Goal: Task Accomplishment & Management: Use online tool/utility

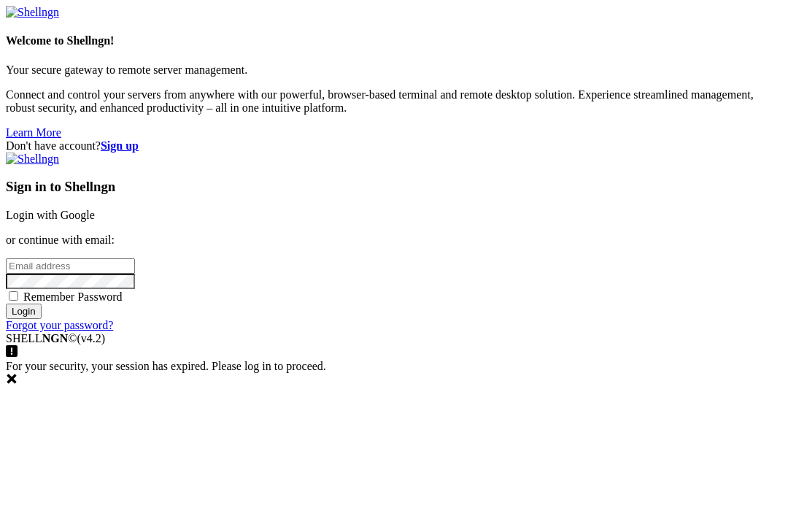
click at [135, 258] on input "email" at bounding box center [70, 265] width 129 height 15
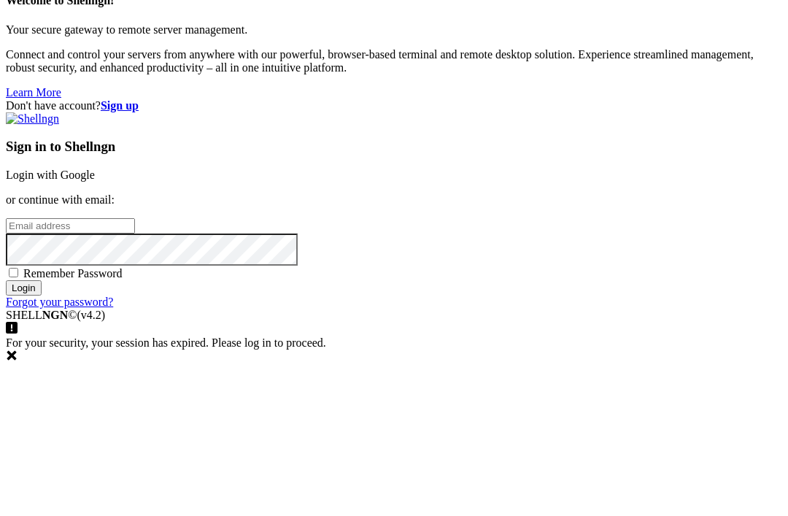
scroll to position [40, 0]
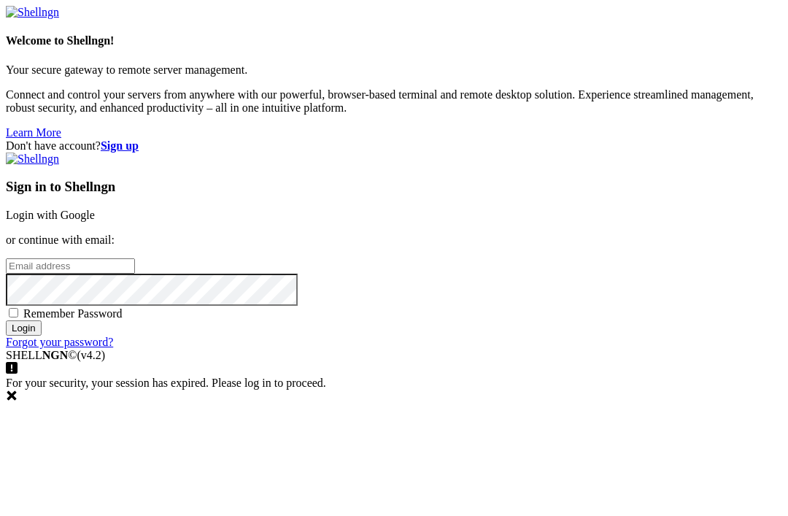
type input "[EMAIL_ADDRESS][DOMAIN_NAME]"
click at [42, 336] on input "Login" at bounding box center [24, 328] width 36 height 15
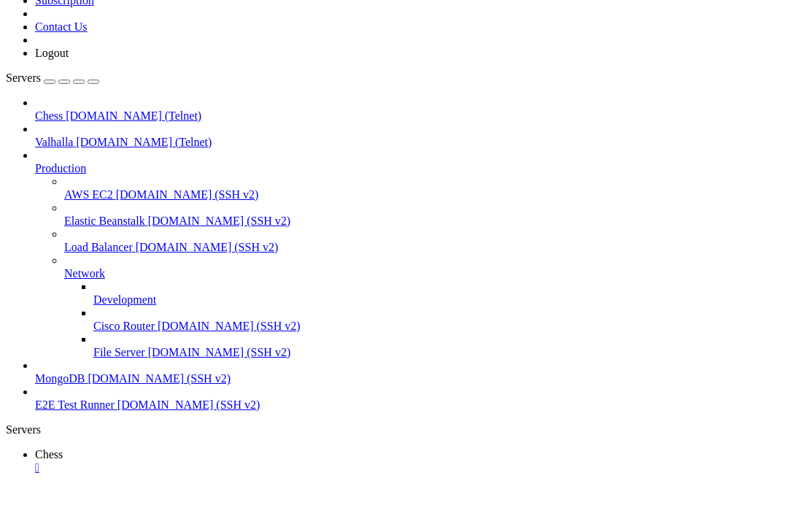
scroll to position [18310, 0]
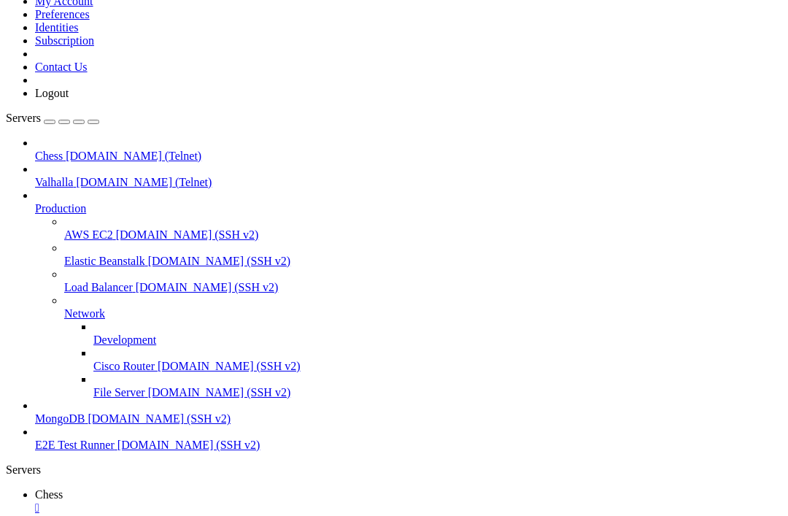
click at [50, 122] on div "button" at bounding box center [50, 122] width 0 height 0
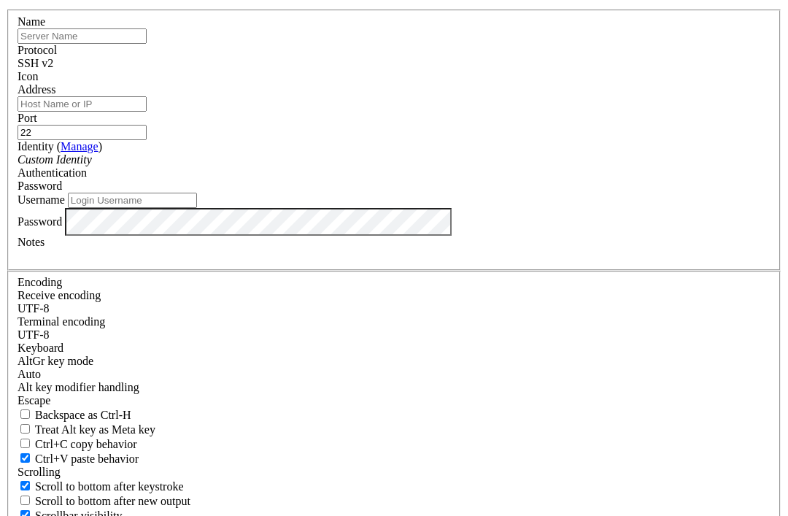
click at [484, 70] on div "SSH v2" at bounding box center [394, 63] width 753 height 13
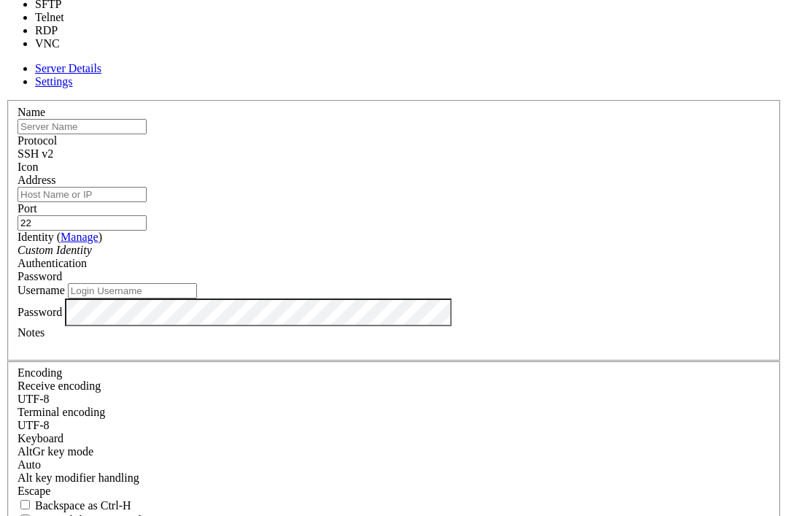
type input "23"
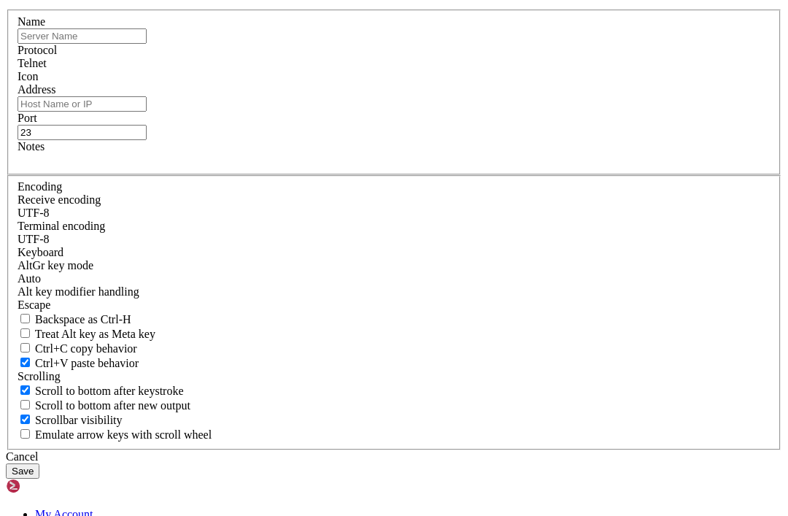
click at [147, 44] on input "text" at bounding box center [82, 35] width 129 height 15
paste input "[DOMAIN_NAME]"
type input "b"
type input "BBS"
click at [147, 112] on input "Address" at bounding box center [82, 103] width 129 height 15
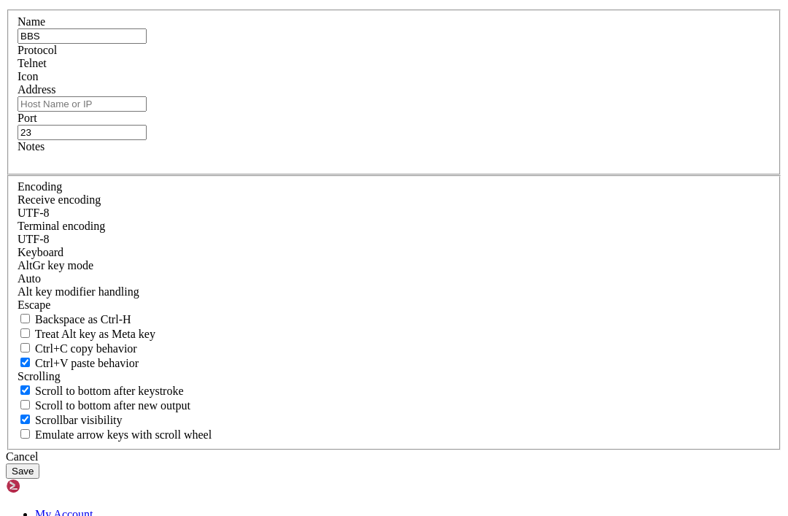
paste input "[DOMAIN_NAME]"
type input "[DOMAIN_NAME]"
click at [450, 356] on div "Name BBS Protocol Telnet Icon Address [DOMAIN_NAME] Port 23 Notes" at bounding box center [394, 229] width 777 height 441
click at [39, 464] on button "Save" at bounding box center [23, 471] width 34 height 15
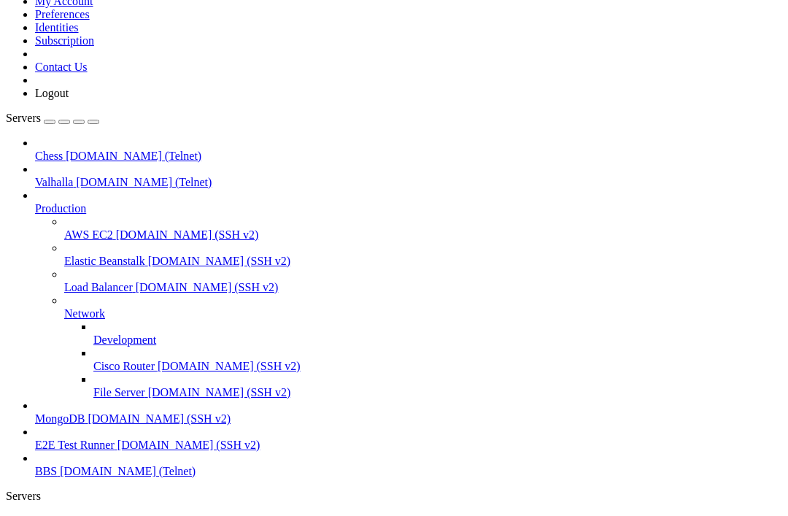
scroll to position [73, 0]
click at [136, 465] on link "BBS [DOMAIN_NAME] (Telnet)" at bounding box center [409, 471] width 748 height 13
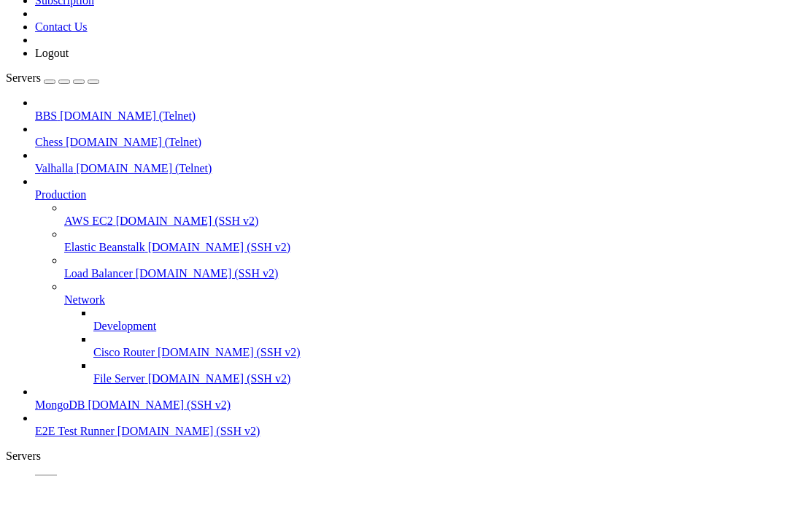
scroll to position [4608, 0]
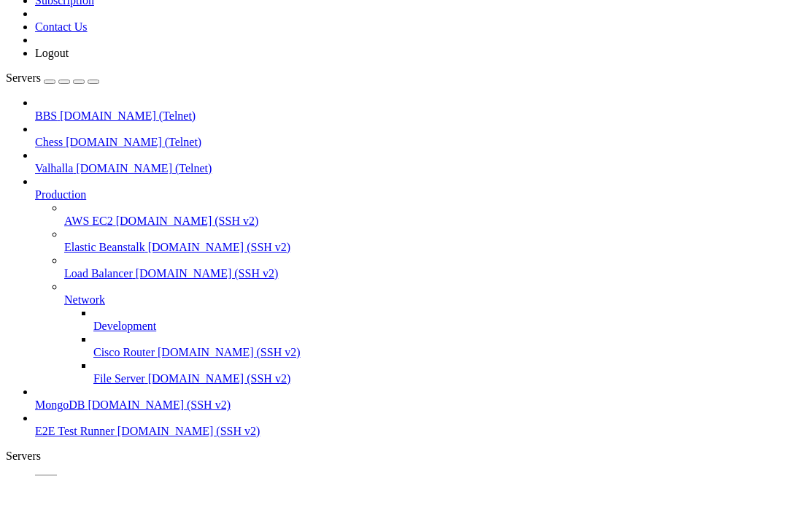
scroll to position [5337, 0]
click at [0, 0] on html "Loading... My Account Preferences Identities Subscription Contact Us Logout Ser…" at bounding box center [394, 449] width 788 height 979
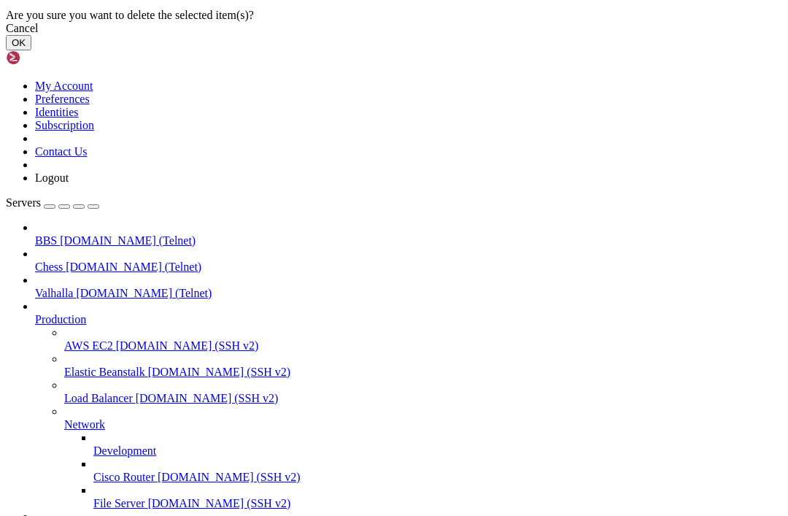
click at [31, 50] on button "OK" at bounding box center [19, 42] width 26 height 15
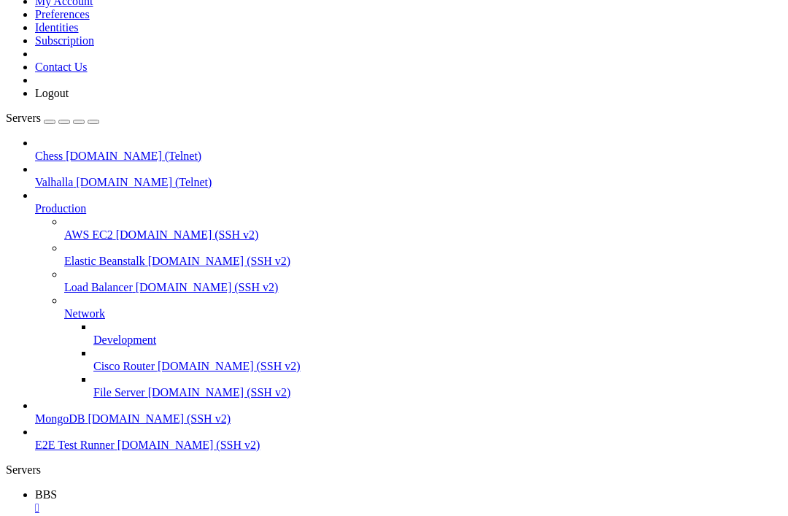
click at [240, 502] on div "" at bounding box center [409, 508] width 748 height 13
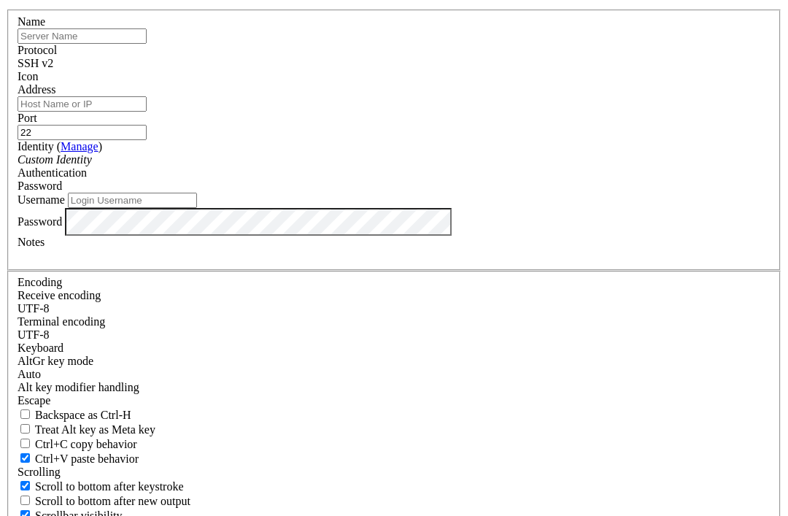
click at [480, 70] on div "SSH v2" at bounding box center [394, 63] width 753 height 13
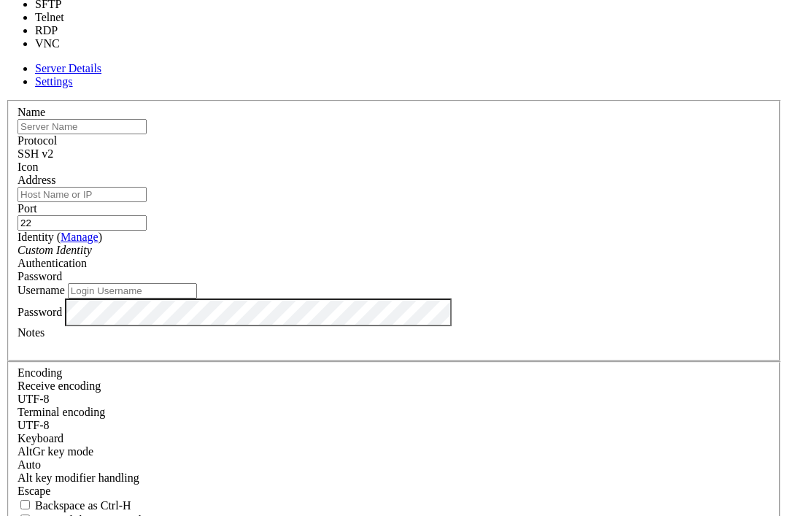
type input "23"
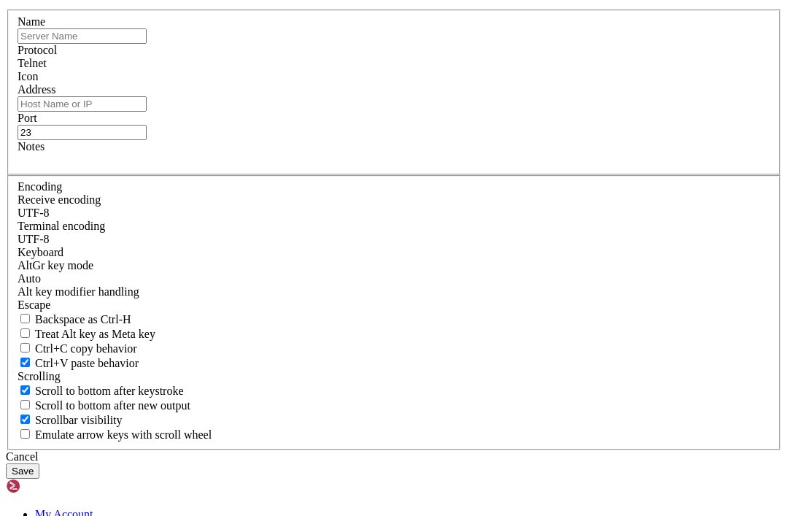
click at [147, 44] on input "text" at bounding box center [82, 35] width 129 height 15
type input "Trade Wars"
click at [147, 112] on input "Address" at bounding box center [82, 103] width 129 height 15
type input "[DOMAIN_NAME]"
click at [147, 140] on input "23" at bounding box center [82, 132] width 129 height 15
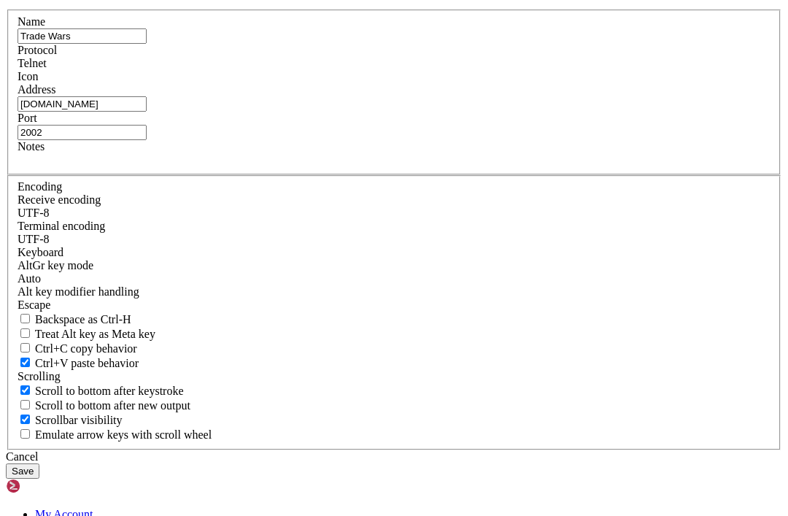
type input "2002"
click at [231, 307] on div "Name Trade Wars Protocol Telnet Icon Address [DOMAIN_NAME] Port 2002 Notes" at bounding box center [394, 229] width 777 height 441
click at [39, 464] on button "Save" at bounding box center [23, 471] width 34 height 15
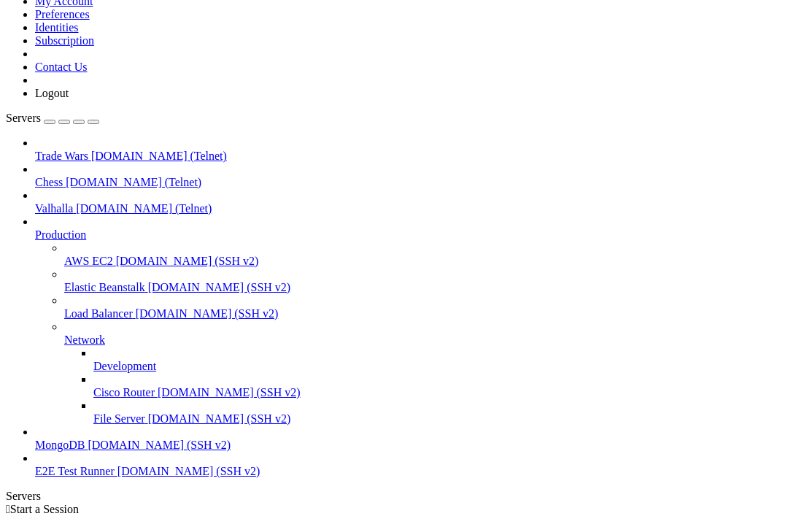
click at [123, 150] on span "[DOMAIN_NAME] (Telnet)" at bounding box center [159, 156] width 136 height 12
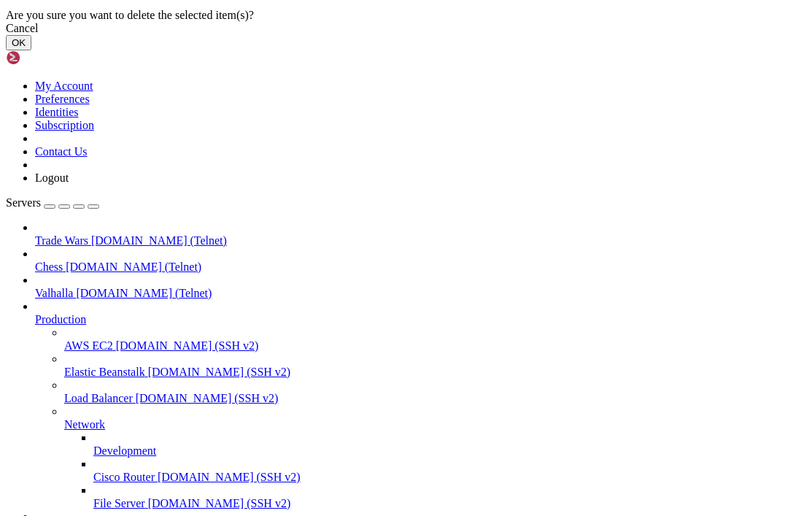
click at [31, 50] on button "OK" at bounding box center [19, 42] width 26 height 15
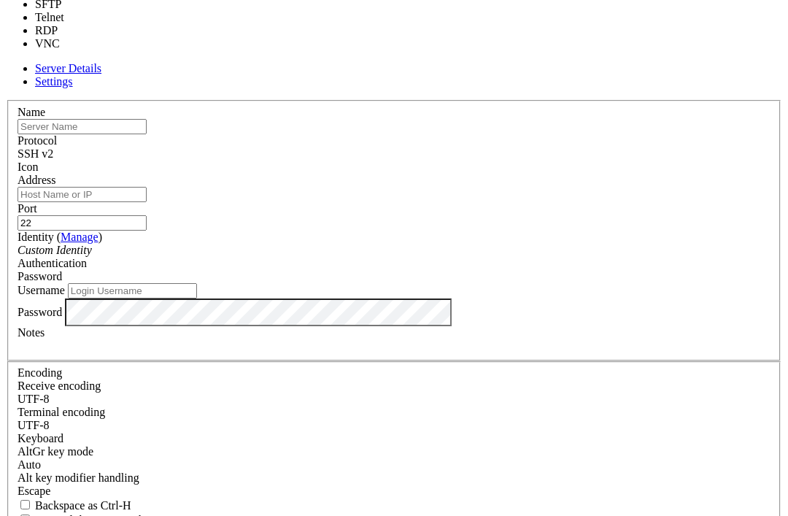
type input "23"
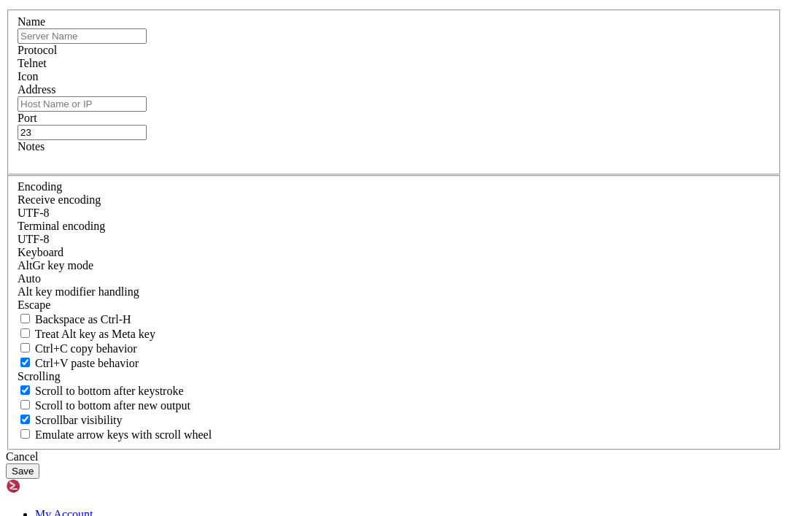
click at [147, 44] on input "text" at bounding box center [82, 35] width 129 height 15
click at [39, 464] on button "Save" at bounding box center [23, 471] width 34 height 15
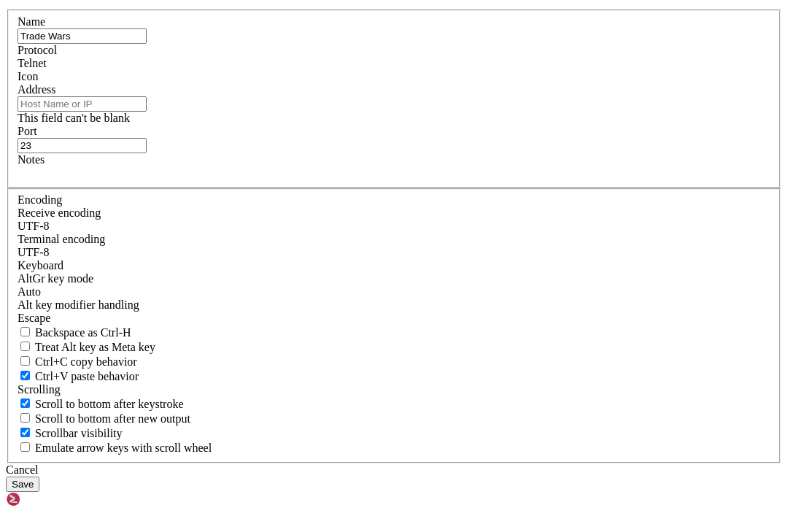
type input "Trade Wars"
click at [147, 112] on input "Address" at bounding box center [82, 103] width 129 height 15
paste input "[DOMAIN_NAME]"
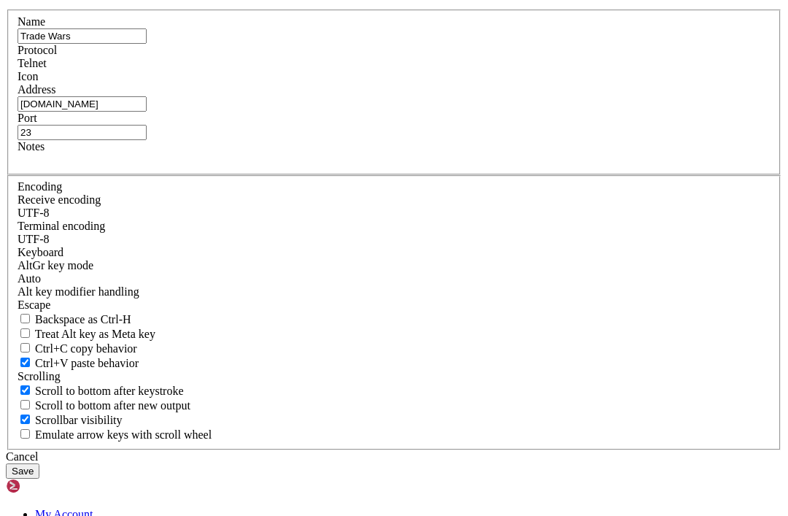
type input "[DOMAIN_NAME]"
click at [529, 357] on div "Name Trade Wars Protocol Telnet Icon Address [DOMAIN_NAME] Port 23" at bounding box center [394, 229] width 777 height 441
click at [39, 464] on button "Save" at bounding box center [23, 471] width 34 height 15
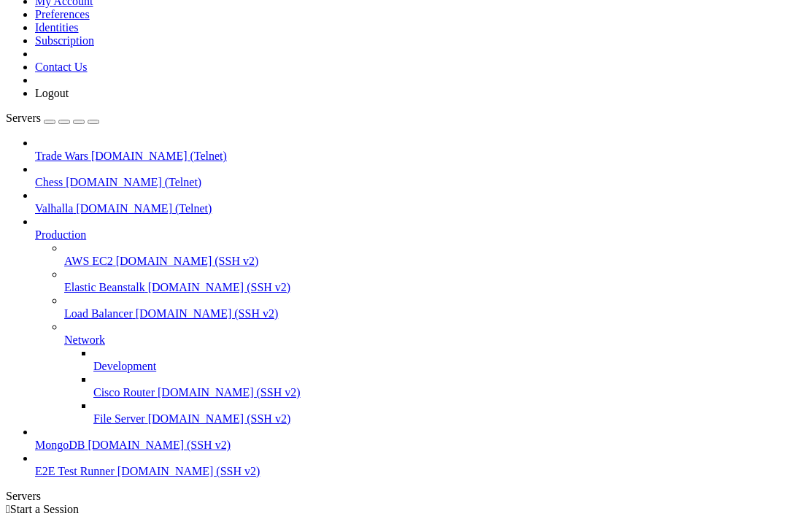
click at [130, 150] on span "[DOMAIN_NAME] (Telnet)" at bounding box center [159, 156] width 136 height 12
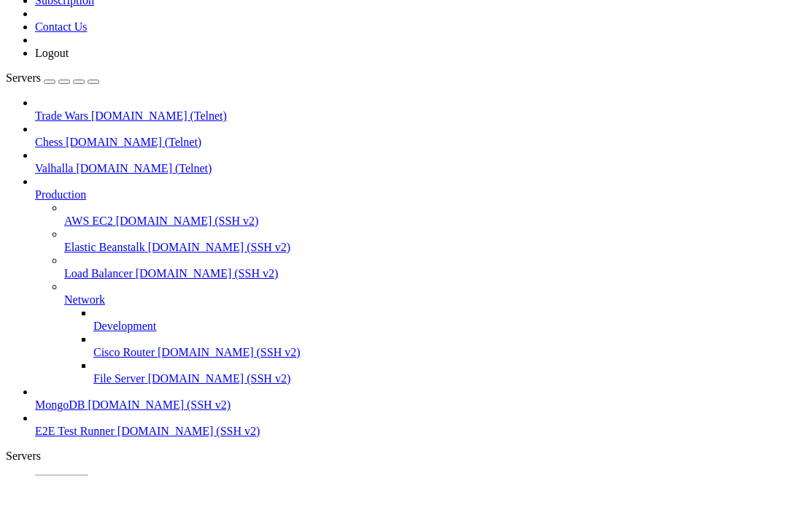
scroll to position [916, 0]
click at [0, 0] on html "Loading... My Account Preferences Identities Subscription Contact Us Logout Ser…" at bounding box center [394, 449] width 788 height 979
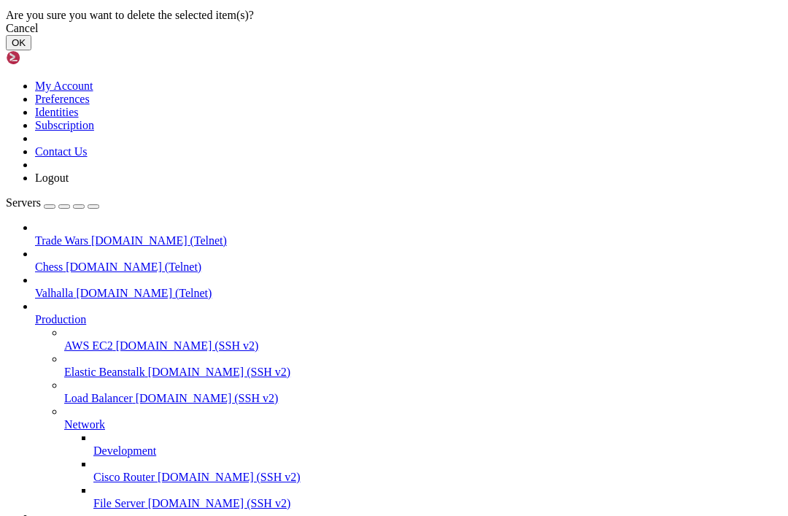
click at [31, 50] on button "OK" at bounding box center [19, 42] width 26 height 15
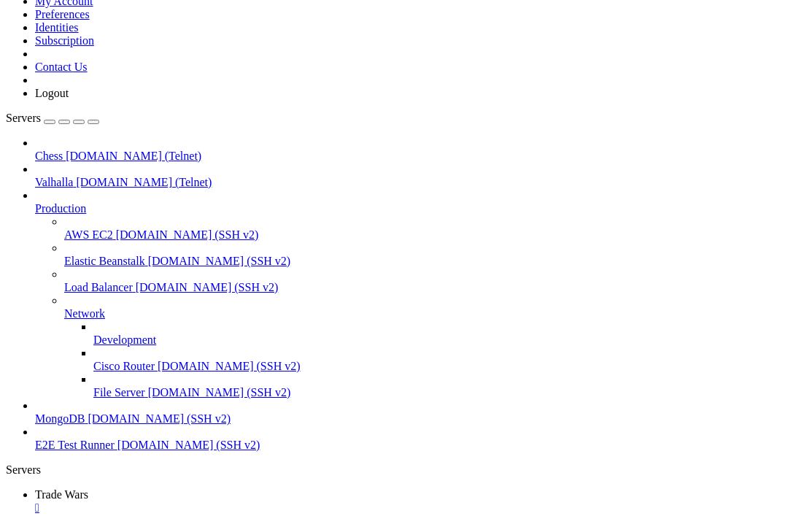
click at [275, 502] on div "" at bounding box center [409, 508] width 748 height 13
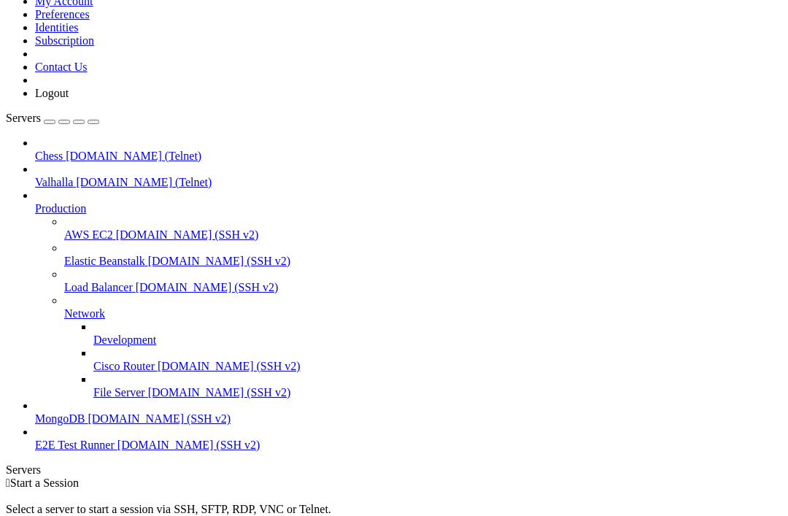
click at [50, 122] on div "button" at bounding box center [50, 122] width 0 height 0
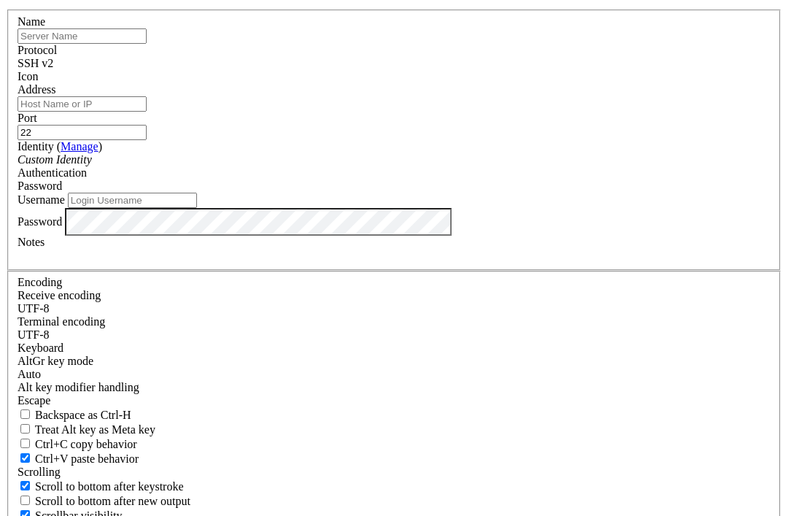
click at [147, 44] on input "text" at bounding box center [82, 35] width 129 height 15
click at [496, 70] on div "SSH v2" at bounding box center [394, 63] width 753 height 13
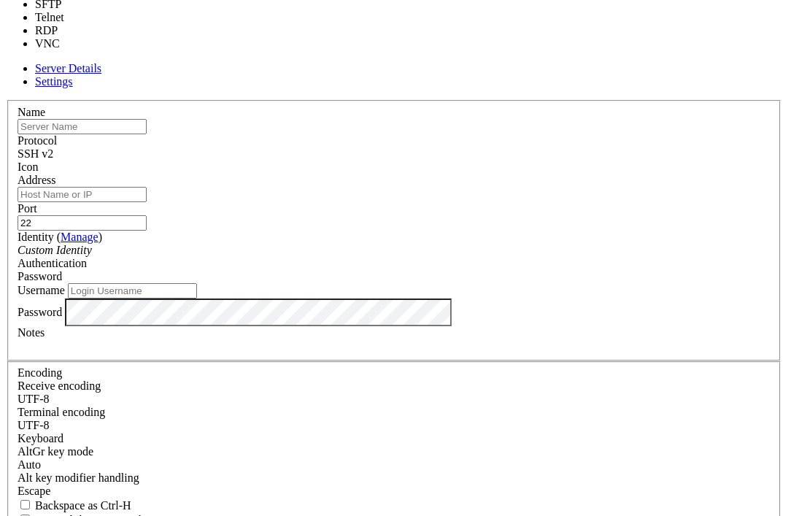
type input "23"
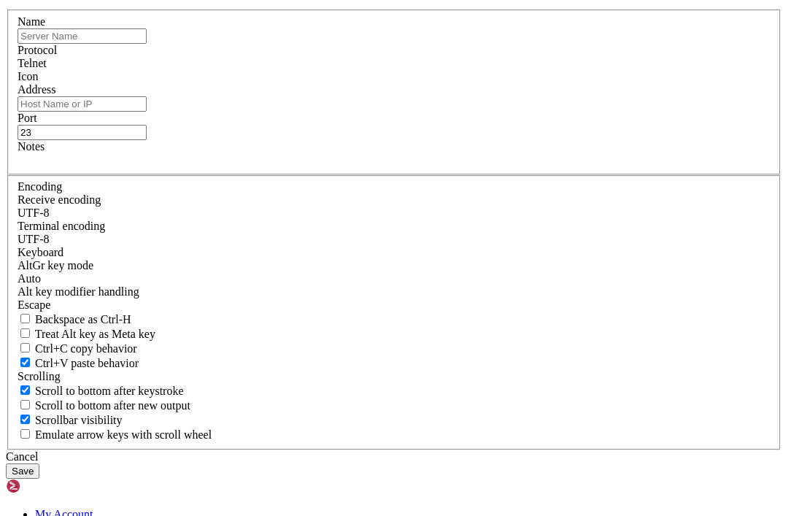
click at [147, 44] on input "text" at bounding box center [82, 35] width 129 height 15
type input "Nuke Fire"
click at [147, 112] on input "Address" at bounding box center [82, 103] width 129 height 15
type input "[DOMAIN_NAME]"
click at [147, 140] on input "23" at bounding box center [82, 132] width 129 height 15
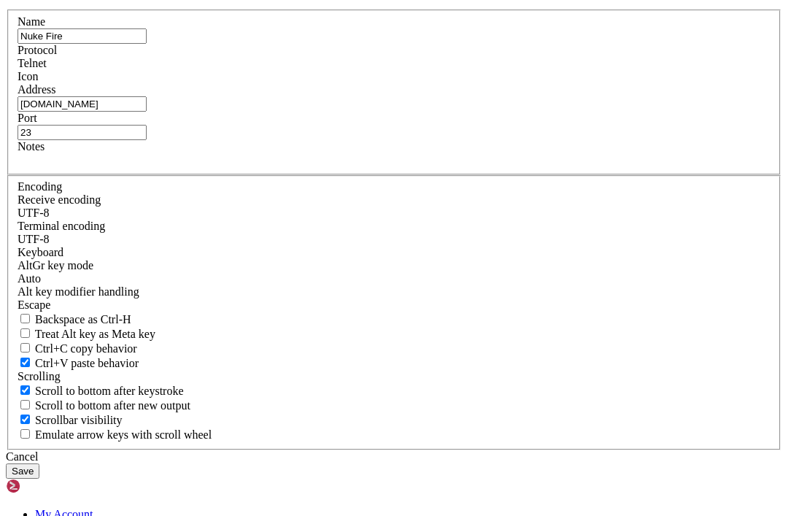
type input "2"
type input "4000"
click at [39, 464] on button "Save" at bounding box center [23, 471] width 34 height 15
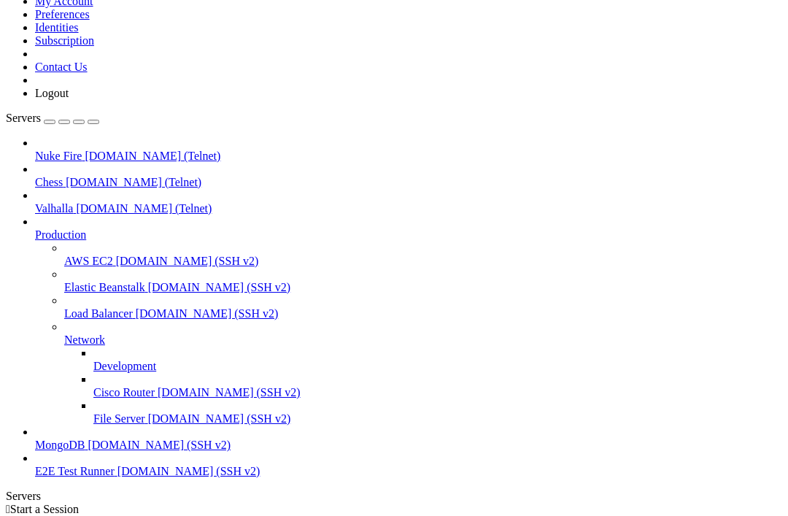
click at [35, 150] on icon at bounding box center [35, 150] width 0 height 0
click at [0, 0] on html "Loading... My Account Preferences Identities Subscription Contact Us Logout Ser…" at bounding box center [394, 481] width 788 height 1042
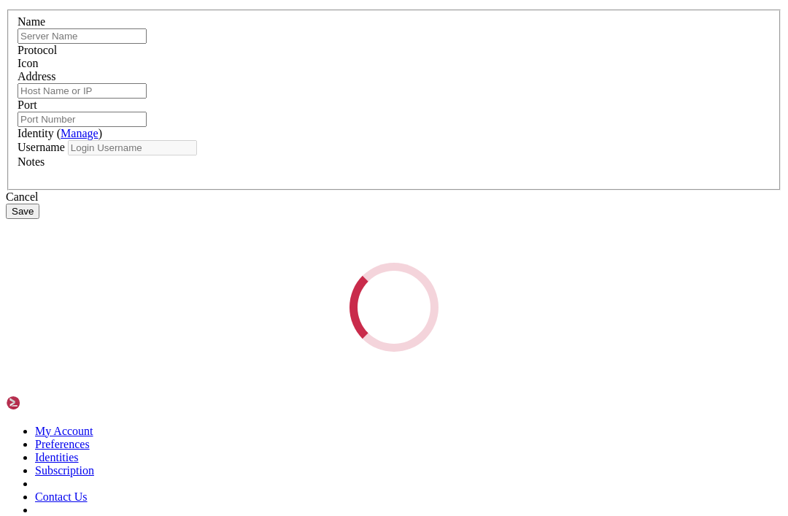
type input "Nuke Fire"
type input "[DOMAIN_NAME]"
type input "4000"
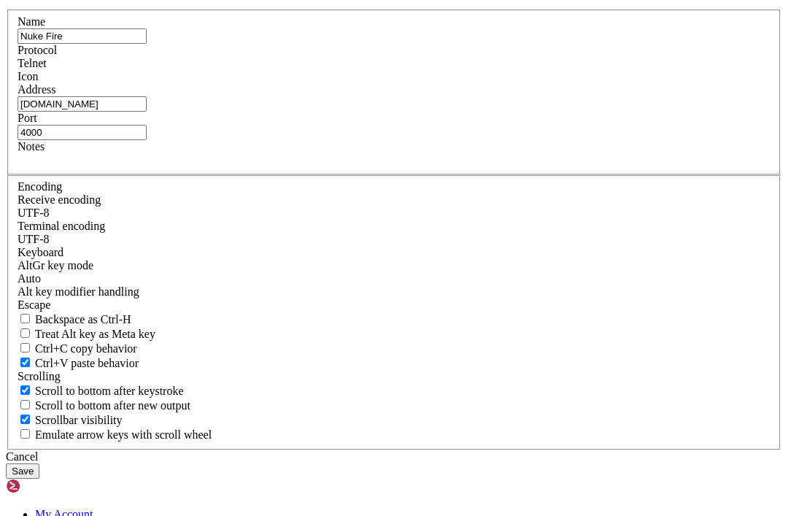
click at [147, 112] on input "[DOMAIN_NAME]" at bounding box center [82, 103] width 129 height 15
type input "[DOMAIN_NAME]"
click at [39, 464] on button "Save" at bounding box center [23, 471] width 34 height 15
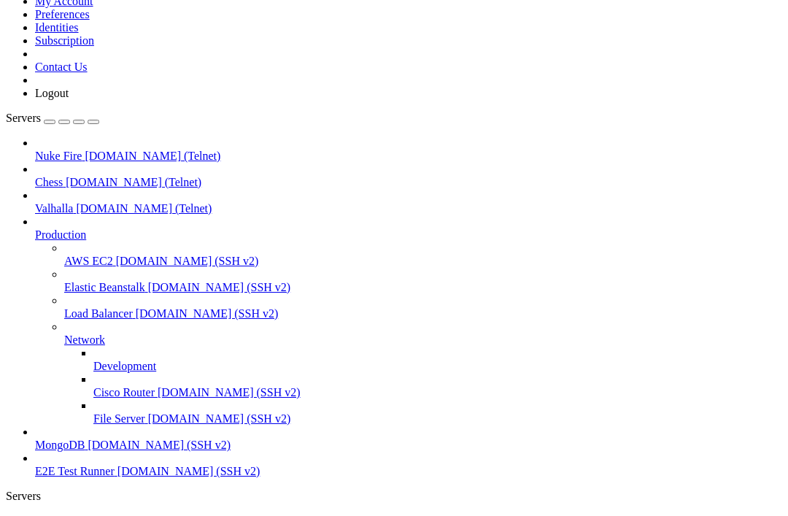
click at [105, 150] on span "[DOMAIN_NAME] (Telnet)" at bounding box center [153, 156] width 136 height 12
click at [0, 0] on html "Loading... My Account Preferences Identities Subscription Contact Us Logout Ser…" at bounding box center [394, 486] width 788 height 1052
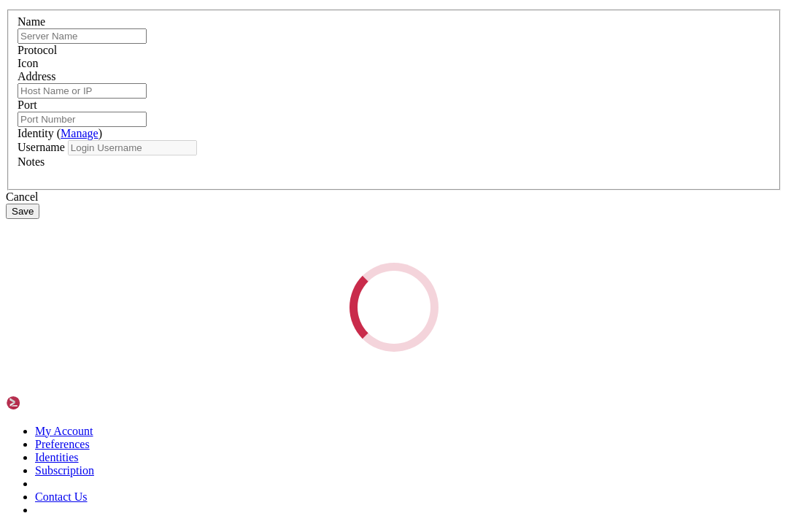
type input "Nuke Fire"
type input "[DOMAIN_NAME]"
type input "4000"
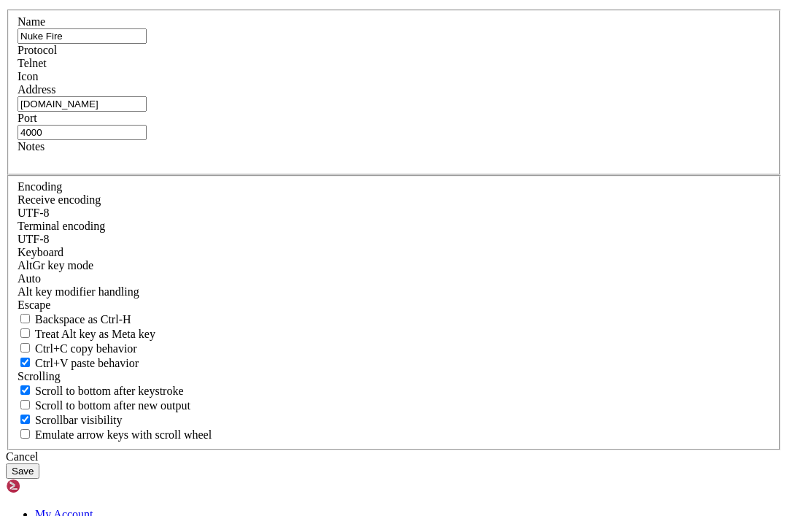
click at [147, 112] on input "[DOMAIN_NAME]" at bounding box center [82, 103] width 129 height 15
type input "[DOMAIN_NAME]"
click at [39, 464] on button "Save" at bounding box center [23, 471] width 34 height 15
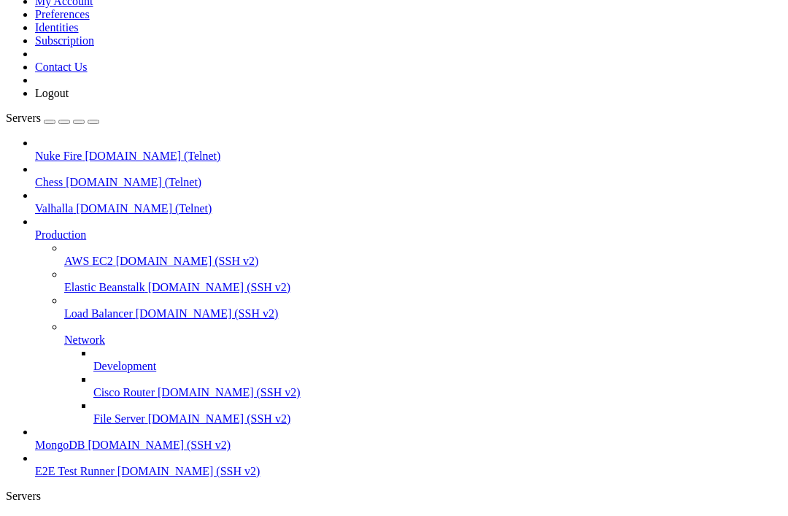
click at [85, 150] on span "[DOMAIN_NAME] (Telnet)" at bounding box center [153, 156] width 136 height 12
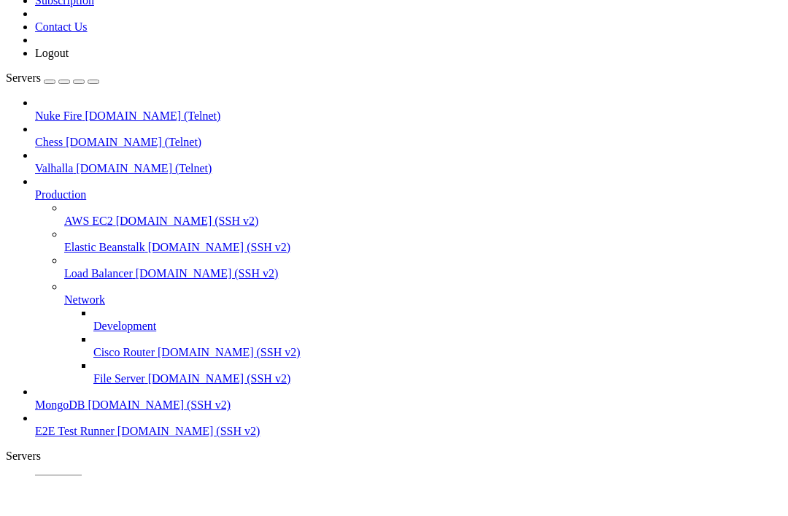
scroll to position [10861, 0]
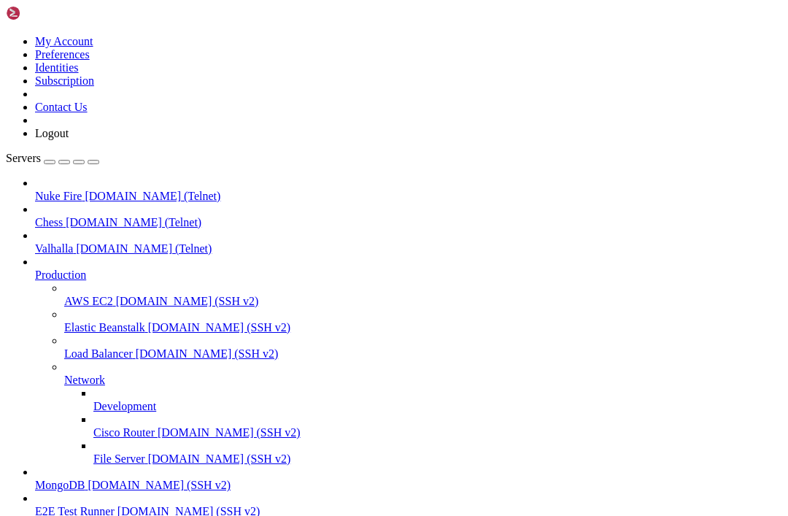
click at [101, 190] on span "[DOMAIN_NAME] (Telnet)" at bounding box center [153, 196] width 136 height 12
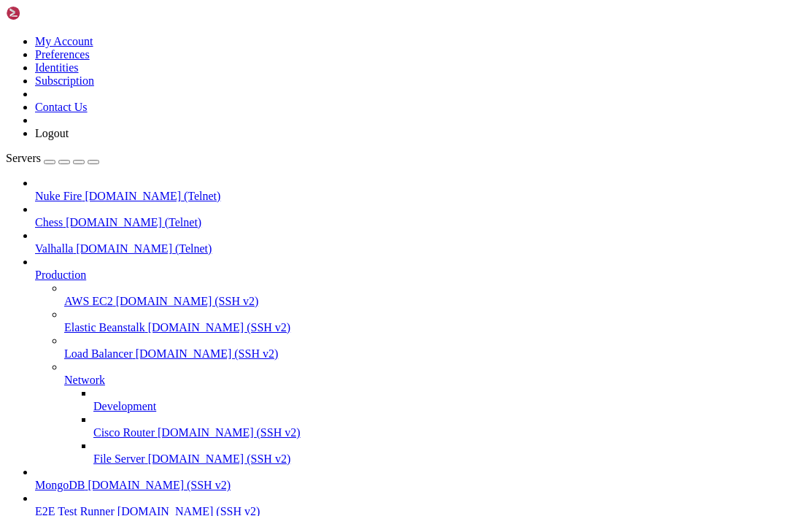
scroll to position [23199, 0]
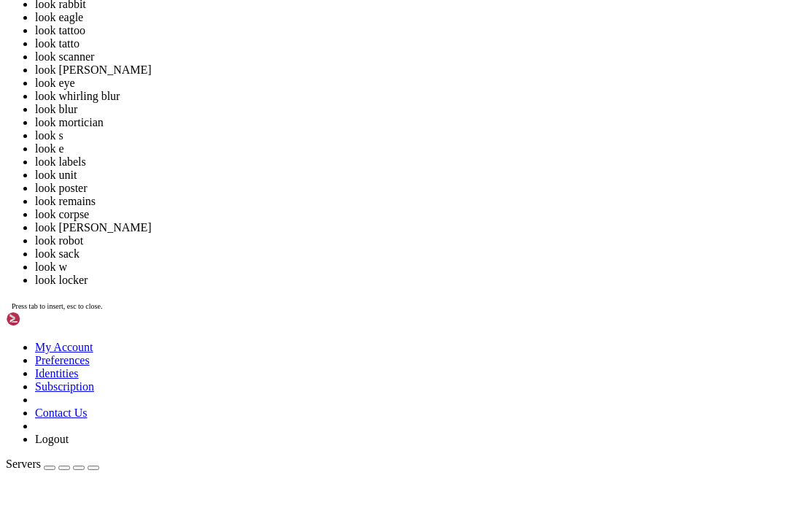
scroll to position [38191, 0]
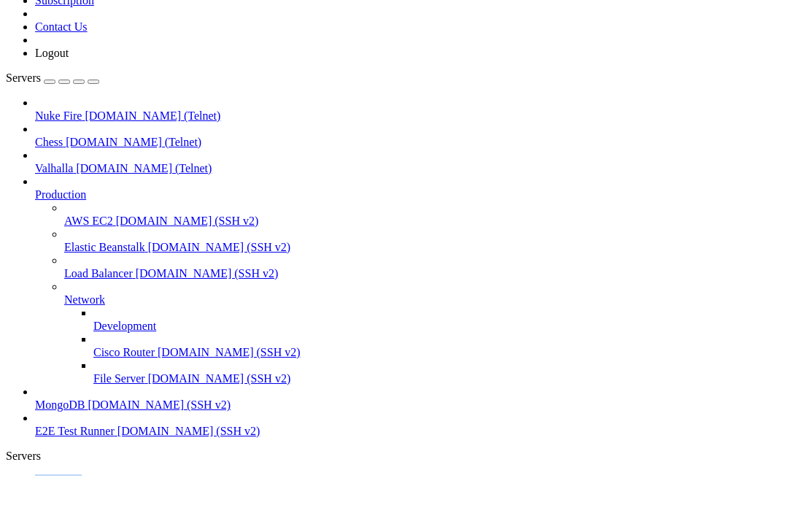
scroll to position [70203, 0]
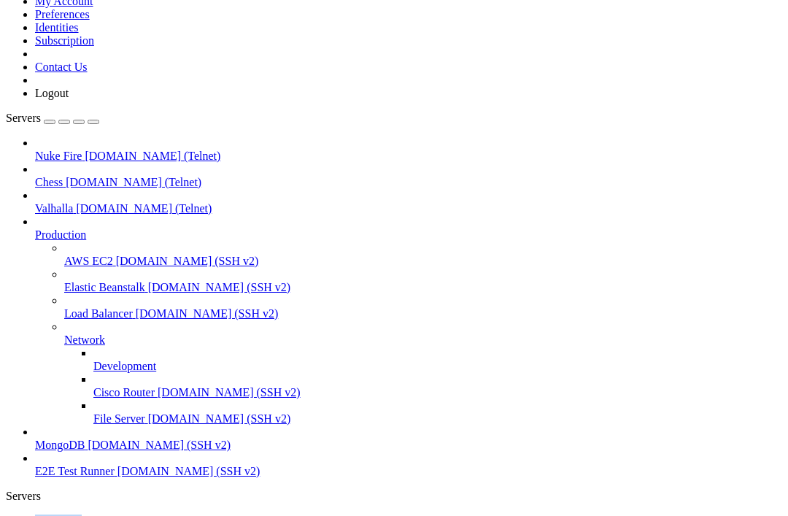
click at [120, 176] on span "[DOMAIN_NAME] (Telnet)" at bounding box center [134, 182] width 136 height 12
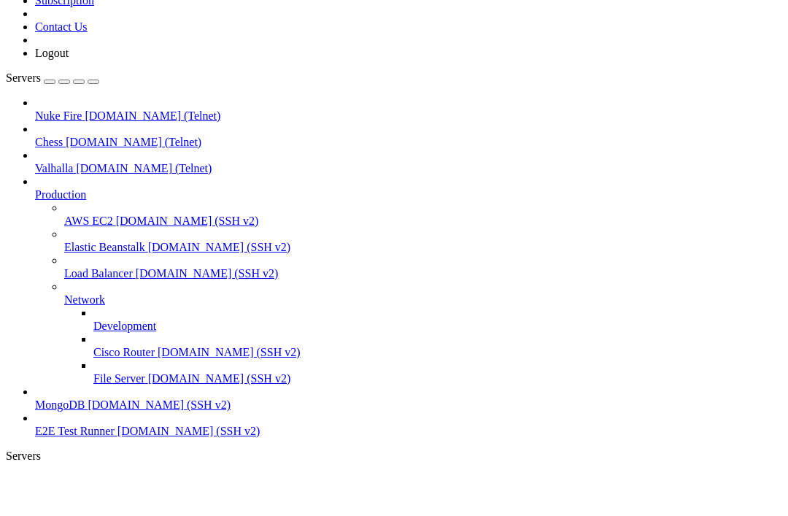
scroll to position [613, 0]
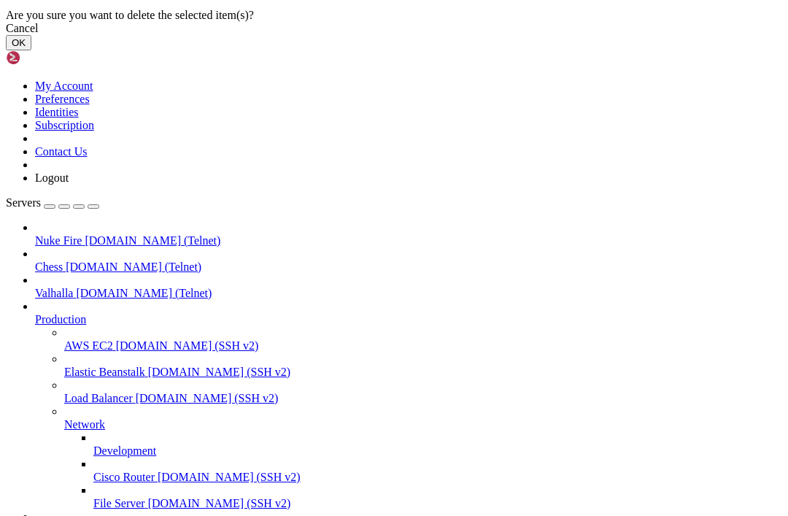
click at [31, 50] on button "OK" at bounding box center [19, 42] width 26 height 15
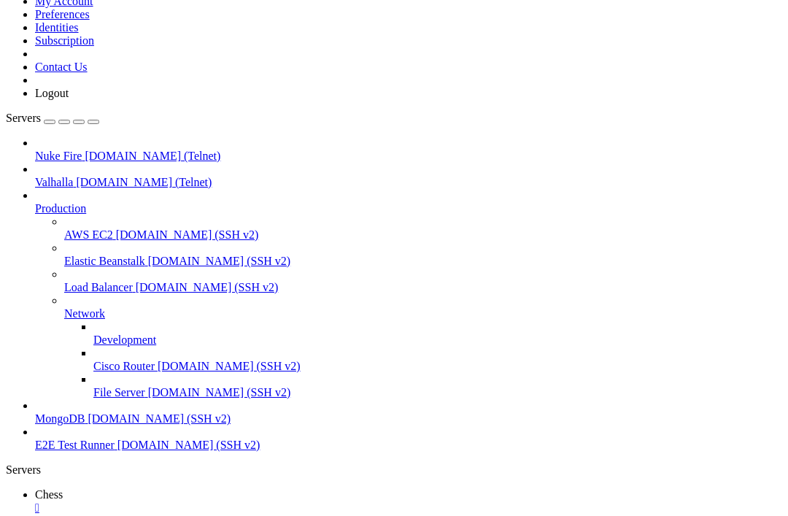
click at [248, 502] on div "" at bounding box center [409, 508] width 748 height 13
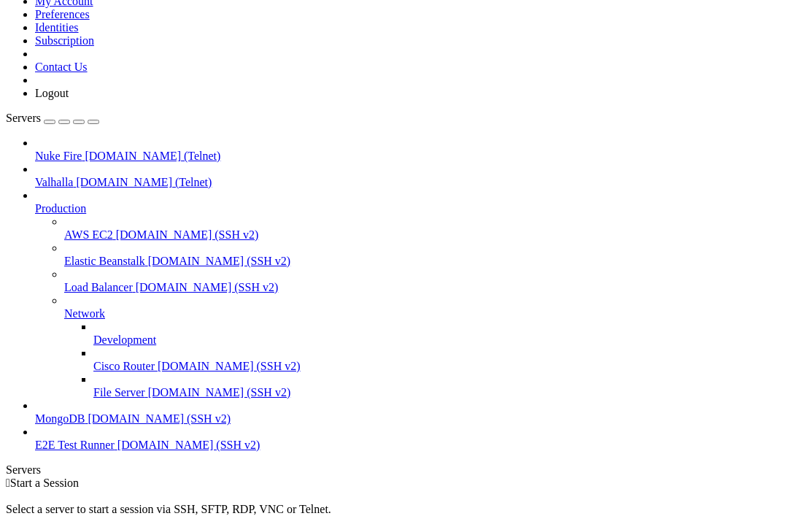
click at [50, 122] on div "button" at bounding box center [50, 122] width 0 height 0
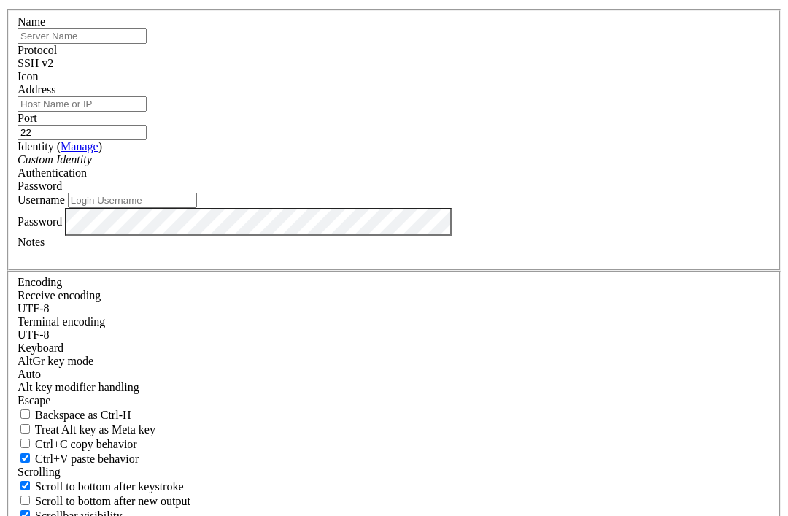
click at [147, 112] on input "Address" at bounding box center [82, 103] width 129 height 15
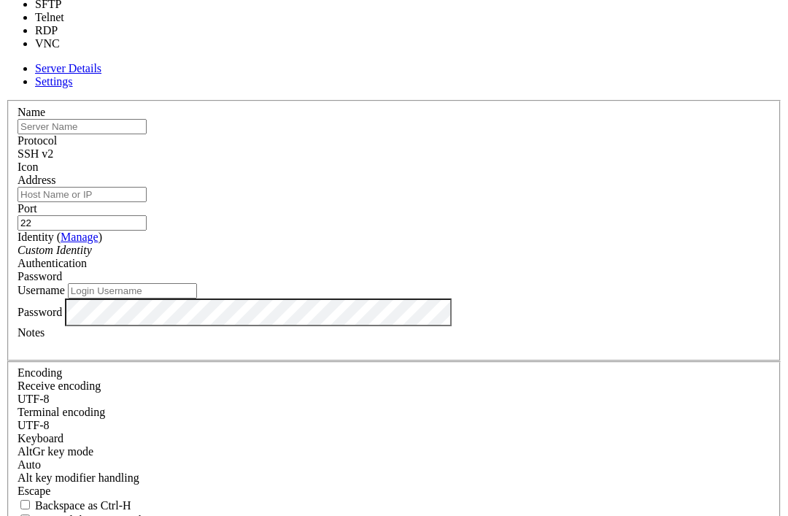
type input "23"
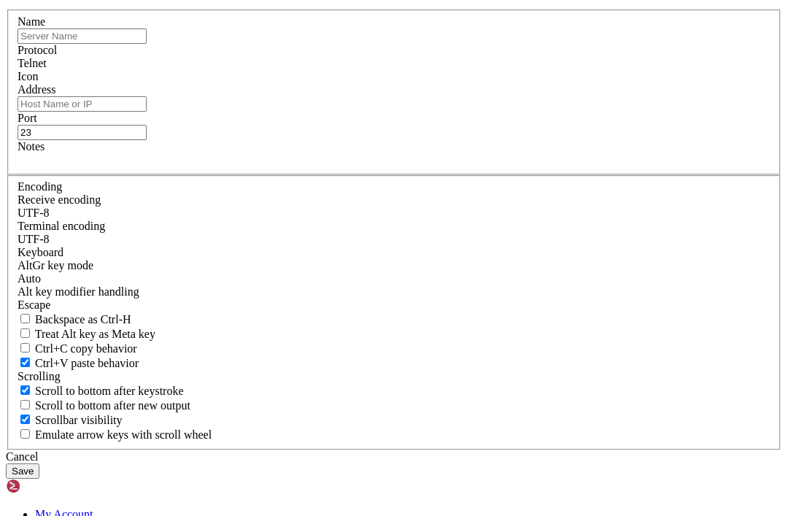
click at [147, 112] on input "Address" at bounding box center [82, 103] width 129 height 15
paste input "sindome.org"
type input "sindome.org"
click at [147, 44] on input "text" at bounding box center [82, 35] width 129 height 15
type input "Sindome"
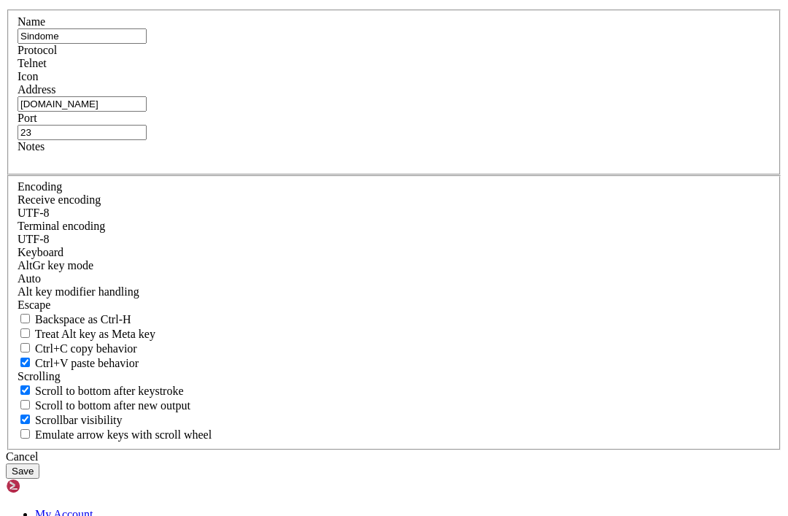
click at [147, 140] on input "23" at bounding box center [82, 132] width 129 height 15
type input "2222"
click at [571, 366] on div "Name Sindome Protocol Telnet Icon Address sindome.org Port 2222 Notes" at bounding box center [394, 229] width 777 height 441
click at [39, 464] on button "Save" at bounding box center [23, 471] width 34 height 15
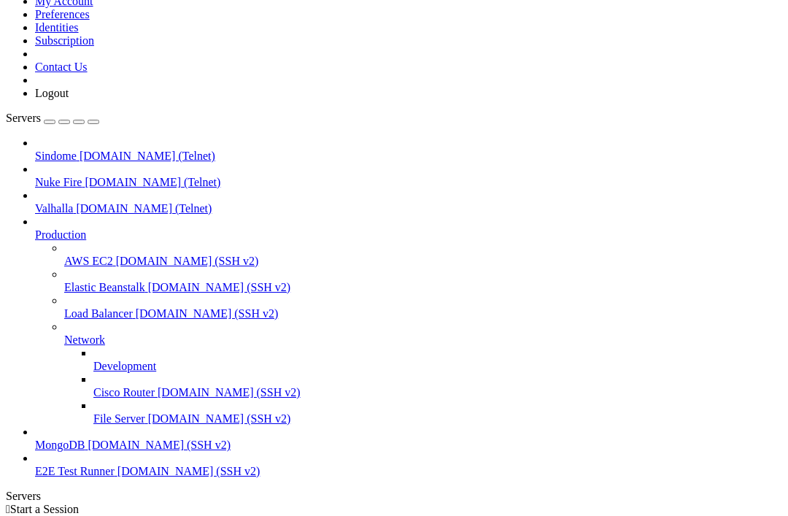
click at [96, 150] on span "sindome.org (Telnet)" at bounding box center [148, 156] width 136 height 12
click at [0, 0] on html "Loading... My Account Preferences Identities Subscription Contact Us Logout Ser…" at bounding box center [394, 335] width 788 height 751
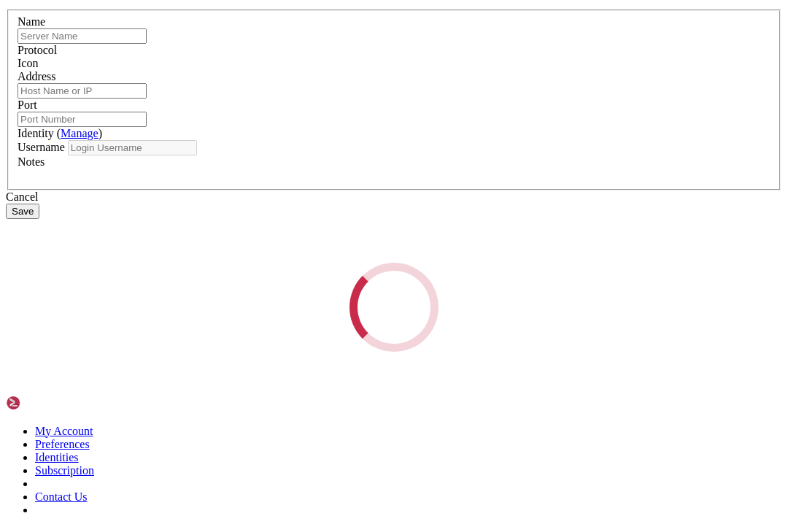
type input "Sindome"
type input "sindome.org"
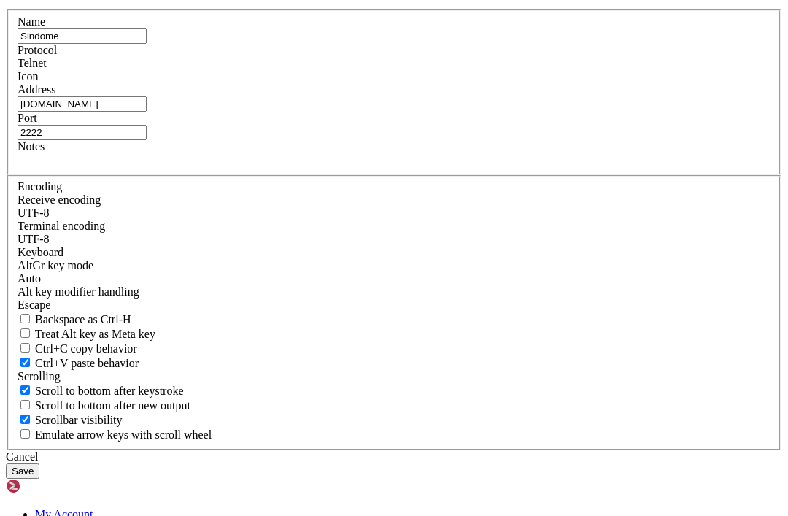
click at [147, 112] on input "sindome.org" at bounding box center [82, 103] width 129 height 15
click at [293, 324] on div "Name Sindome Protocol Telnet Icon Address sindome.org Port 2222 Notes" at bounding box center [394, 229] width 777 height 441
click at [147, 140] on input "2222" at bounding box center [82, 132] width 129 height 15
type input "2"
type input "5555"
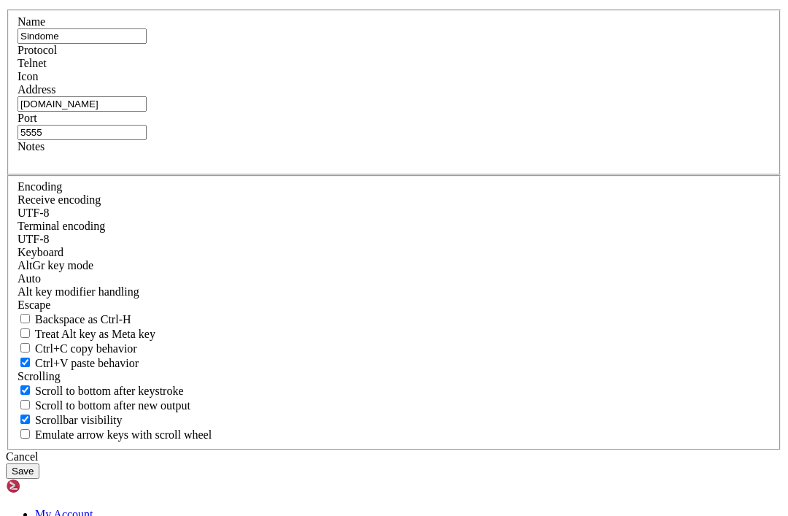
click at [39, 464] on button "Save" at bounding box center [23, 471] width 34 height 15
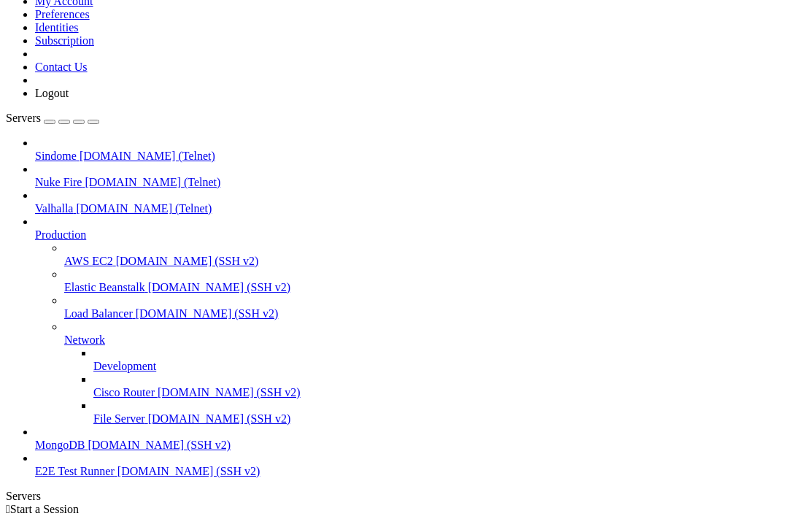
click at [80, 150] on span "sindome.org (Telnet)" at bounding box center [148, 156] width 136 height 12
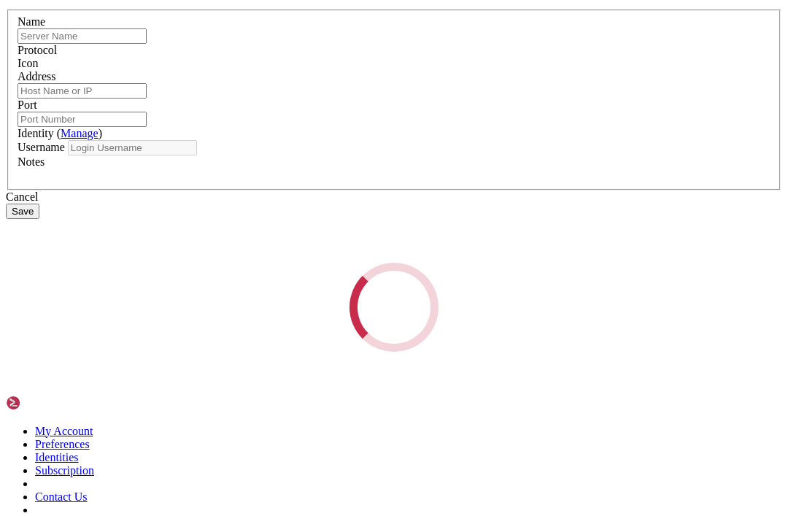
type input "Sindome"
type input "sindome.org"
type input "5555"
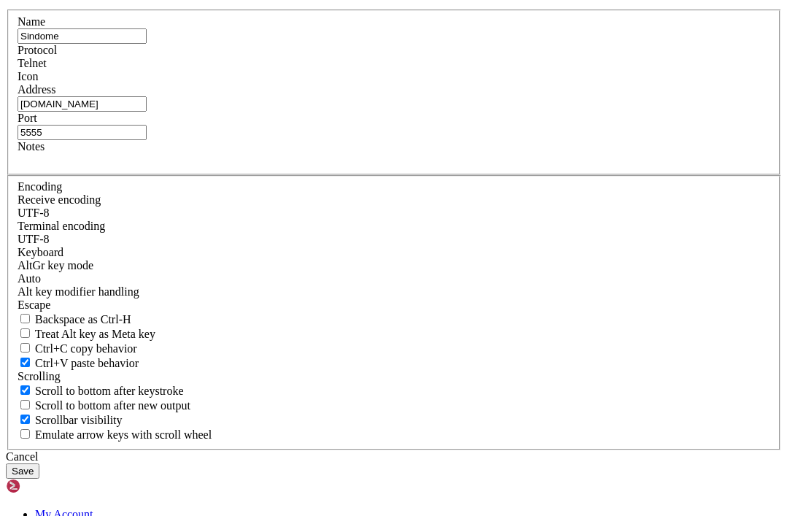
click at [147, 112] on input "sindome.org" at bounding box center [82, 103] width 129 height 15
type input "moo.sindome.org"
click at [345, 315] on div "Name Sindome Protocol Telnet Icon Address moo.sindome.org Port 5555 Notes" at bounding box center [394, 229] width 777 height 441
click at [39, 464] on button "Save" at bounding box center [23, 471] width 34 height 15
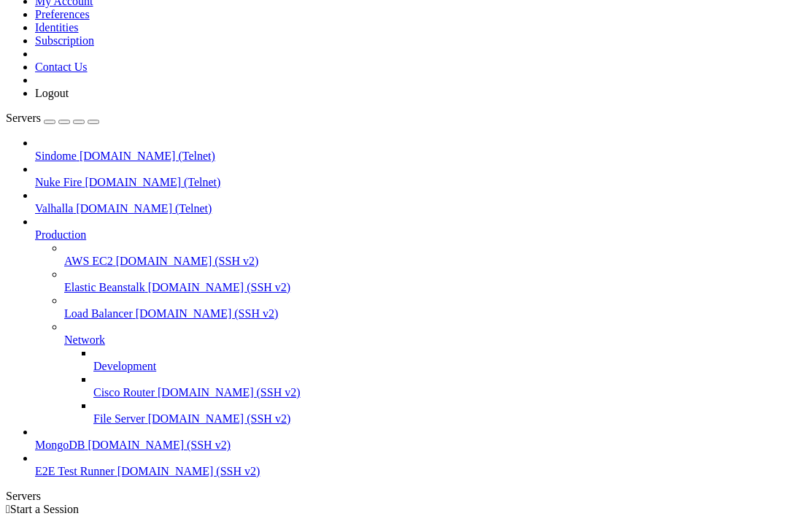
click at [80, 150] on span "moo.sindome.org (Telnet)" at bounding box center [148, 156] width 136 height 12
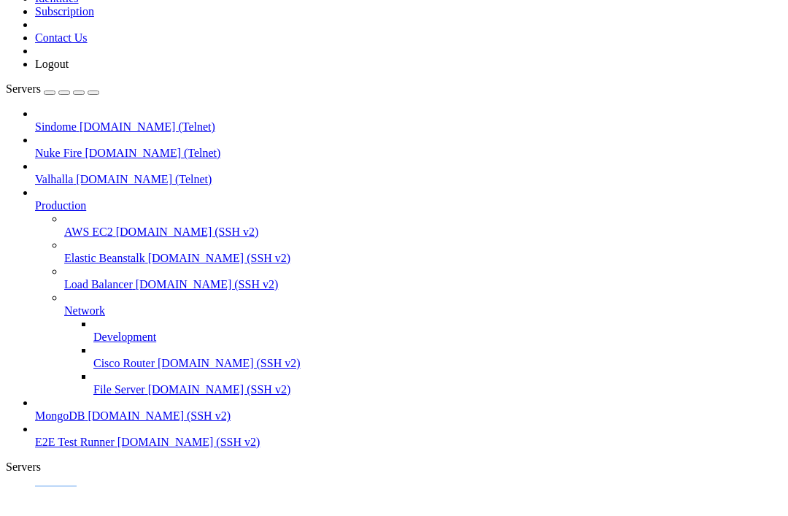
scroll to position [1207, 0]
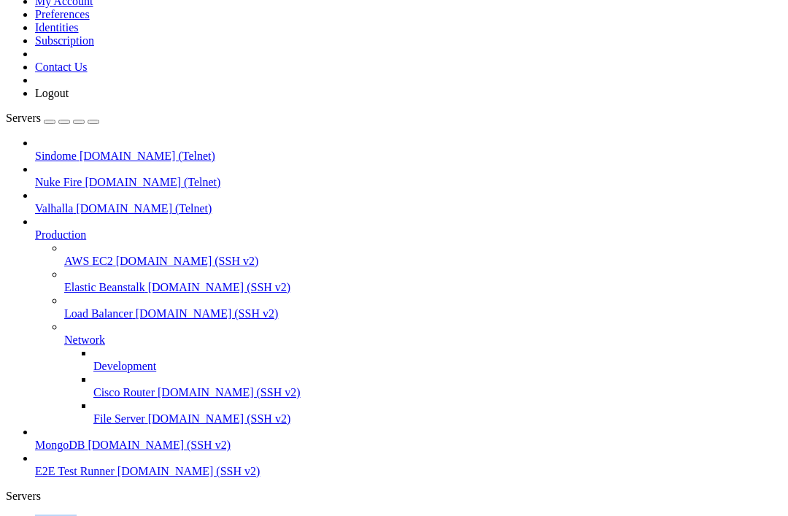
click at [0, 0] on html "Loading... My Account Preferences Identities Subscription Contact Us Logout Ser…" at bounding box center [394, 449] width 788 height 979
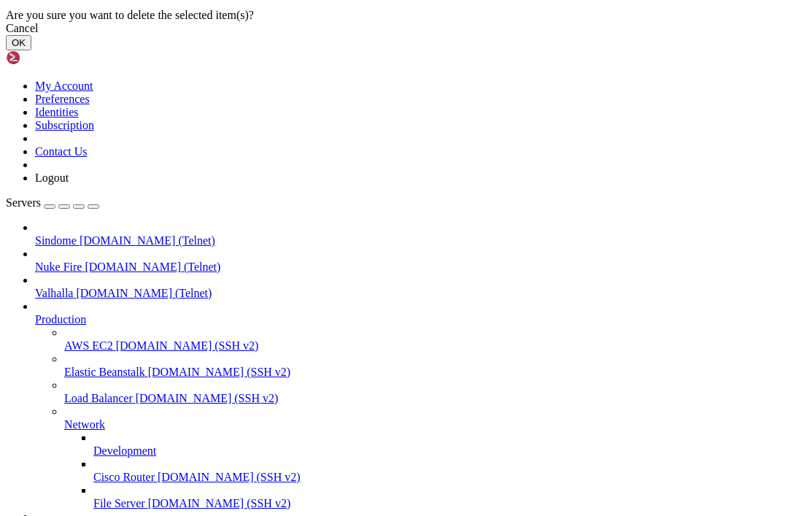
click at [31, 50] on button "OK" at bounding box center [19, 42] width 26 height 15
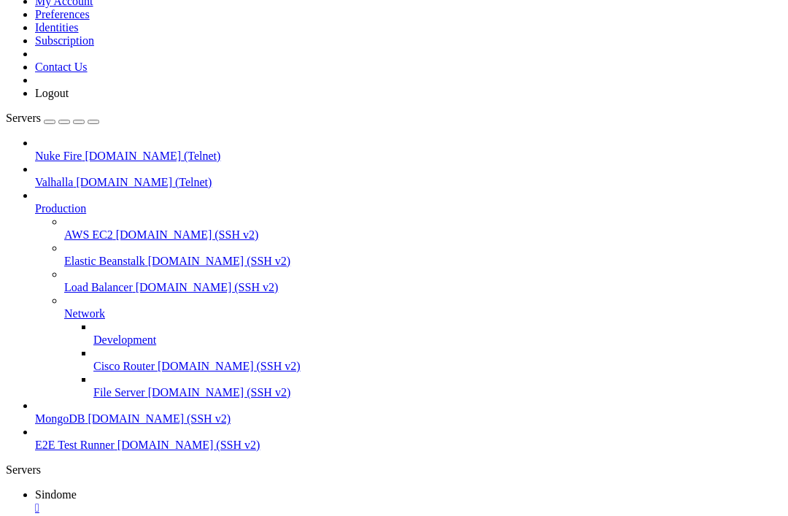
click at [263, 502] on div "" at bounding box center [409, 508] width 748 height 13
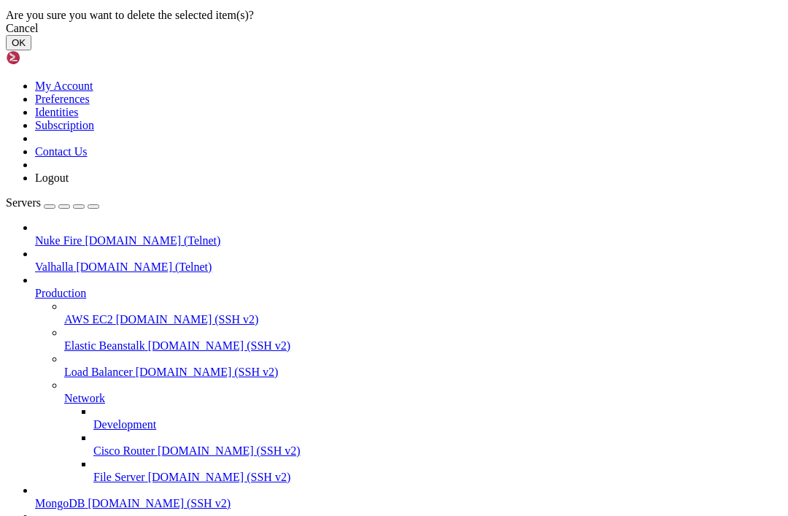
click at [394, 50] on div "Delete item(s)? Are you sure you want to delete the selected item(s)? Cancel OK" at bounding box center [394, 12] width 777 height 76
click at [6, 9] on icon at bounding box center [6, 9] width 0 height 0
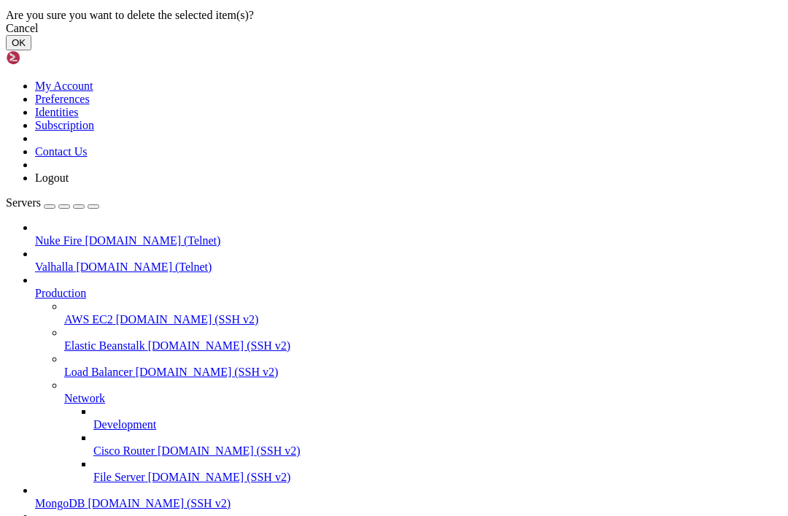
click at [31, 50] on button "OK" at bounding box center [19, 42] width 26 height 15
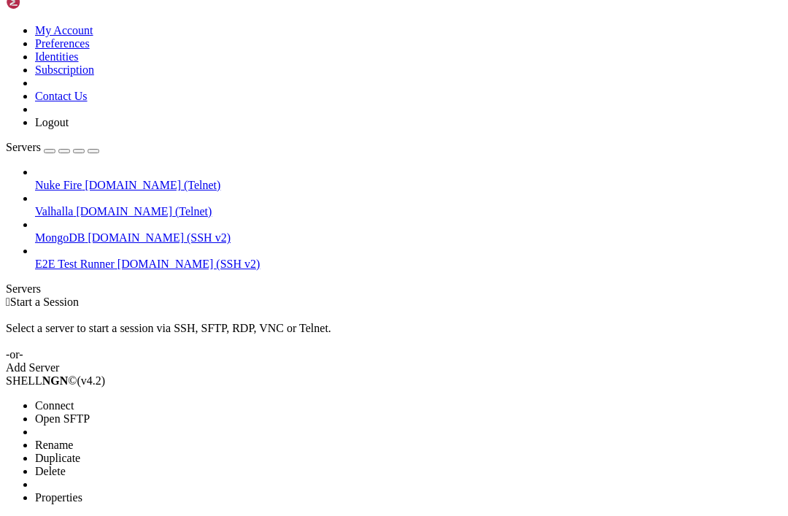
click at [135, 465] on li "Delete" at bounding box center [101, 471] width 133 height 13
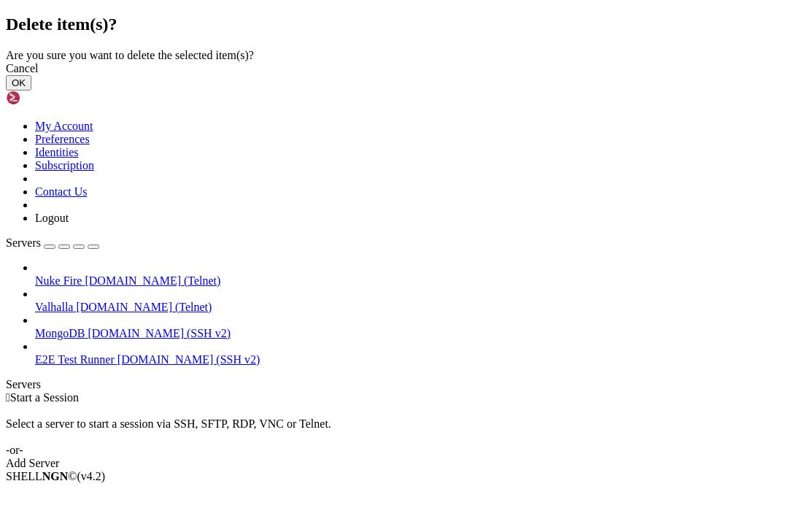
click at [31, 91] on button "OK" at bounding box center [19, 82] width 26 height 15
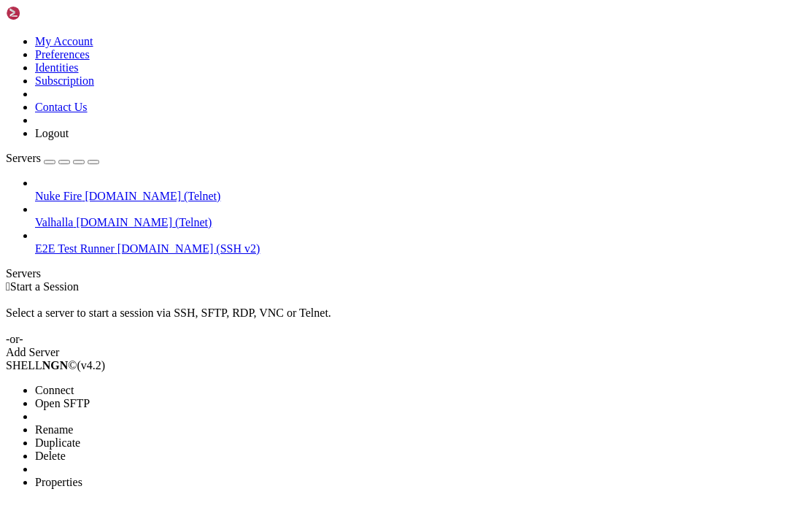
click at [61, 450] on span "Delete" at bounding box center [50, 456] width 31 height 12
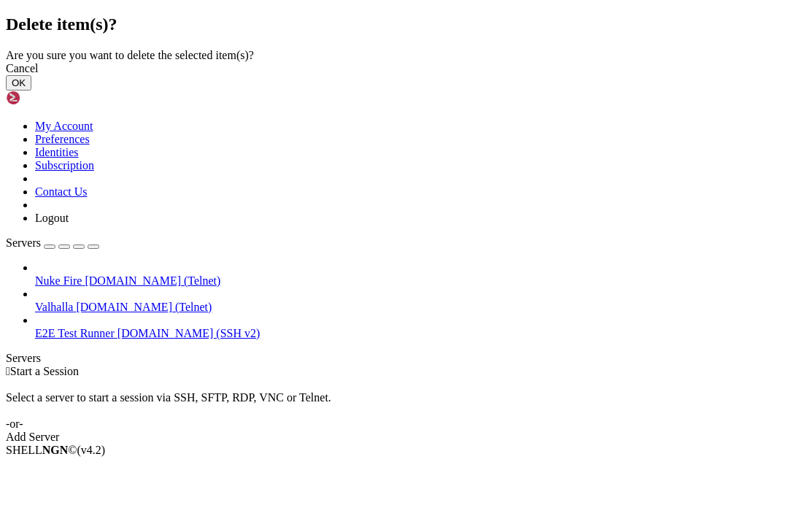
click at [31, 91] on button "OK" at bounding box center [19, 82] width 26 height 15
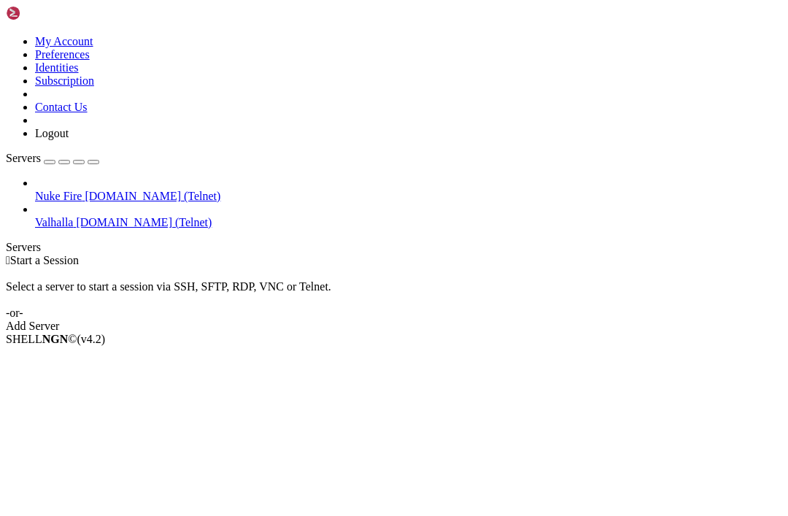
click at [471, 320] on div "Add Server" at bounding box center [394, 326] width 777 height 13
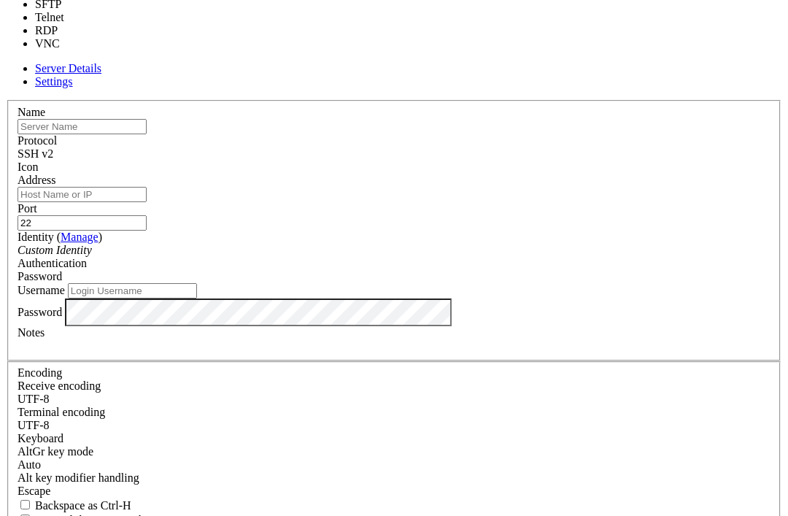
type input "23"
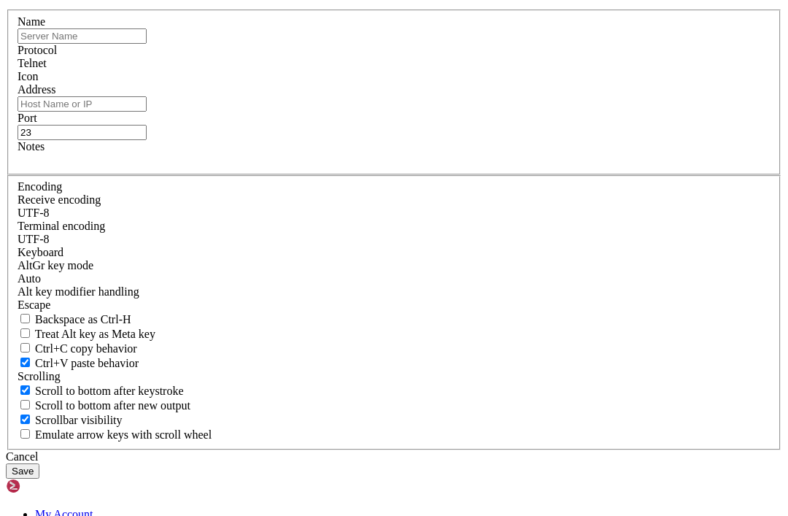
click at [147, 44] on input "text" at bounding box center [82, 35] width 129 height 15
type input "FurryMUCK"
click at [147, 112] on input "Address" at bounding box center [82, 103] width 129 height 15
paste input "74.207.243.108"
type input "74.207.243.108"
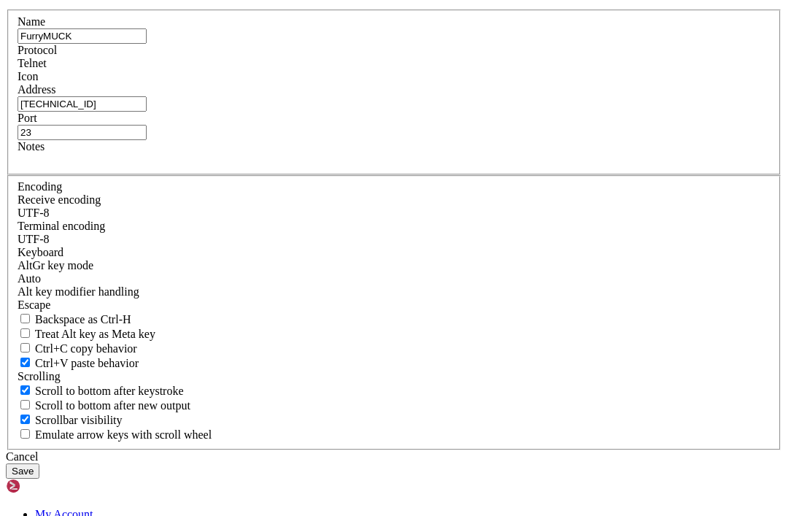
click at [147, 140] on input "23" at bounding box center [82, 132] width 129 height 15
type input "2"
type input "8888"
click at [39, 464] on button "Save" at bounding box center [23, 471] width 34 height 15
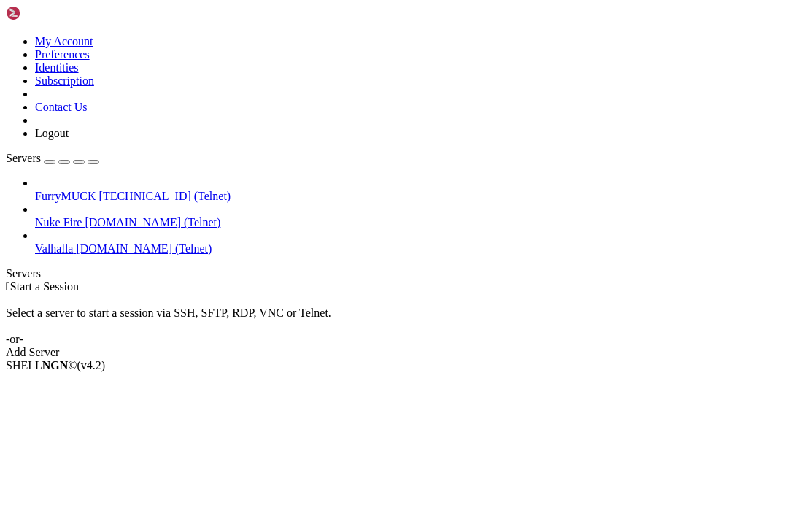
click at [53, 152] on link "Servers" at bounding box center [52, 158] width 93 height 12
click at [61, 190] on span "FurryMUCK" at bounding box center [65, 196] width 61 height 12
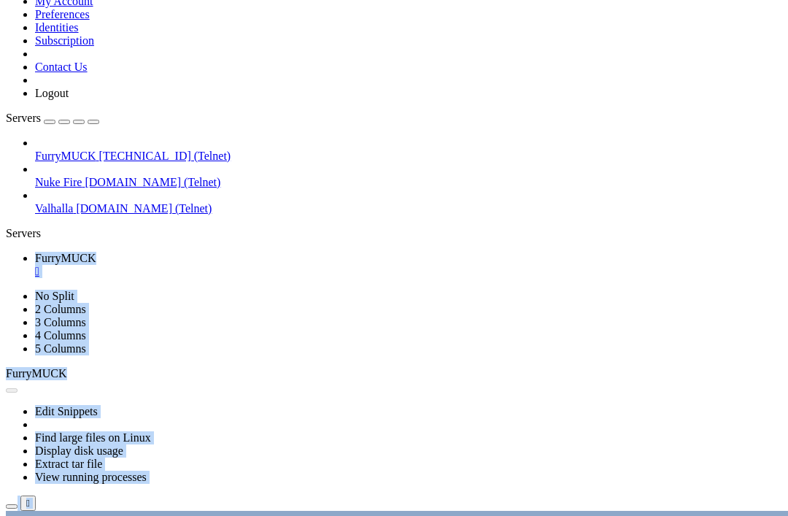
scroll to position [0, 0]
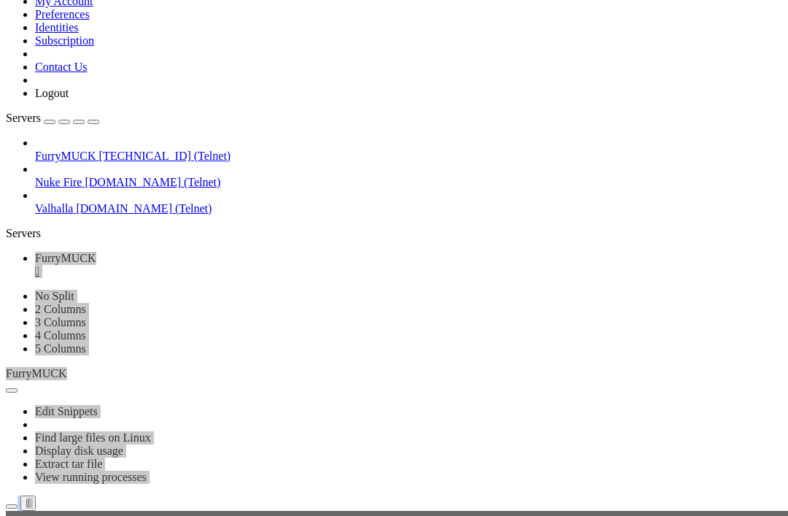
drag, startPoint x: 233, startPoint y: 645, endPoint x: 318, endPoint y: 645, distance: 85.4
copy x-row "join@furrymuck.com"
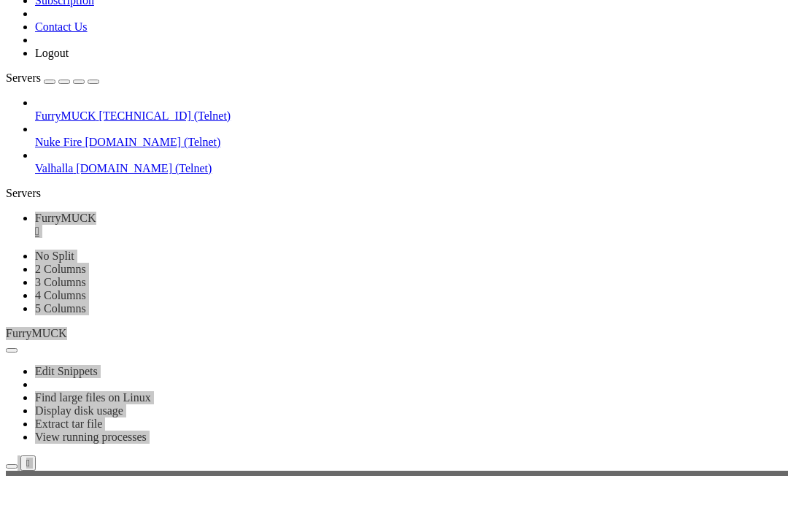
scroll to position [197, 0]
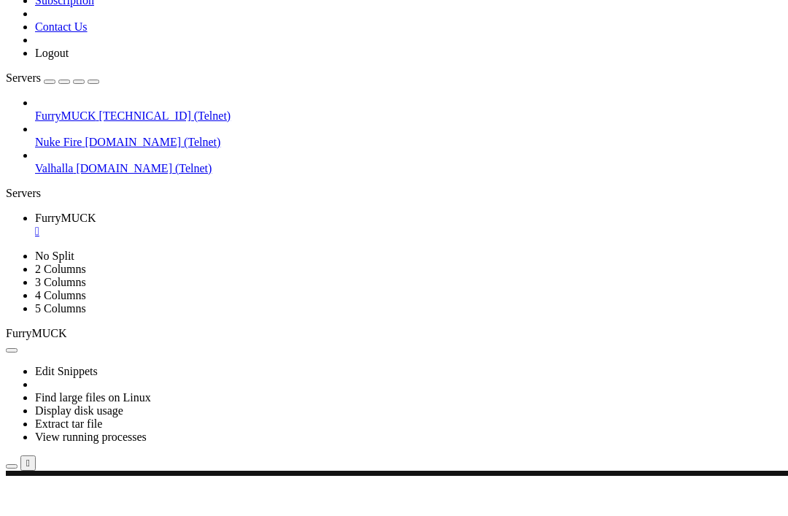
scroll to position [447, 0]
